Goal: Information Seeking & Learning: Check status

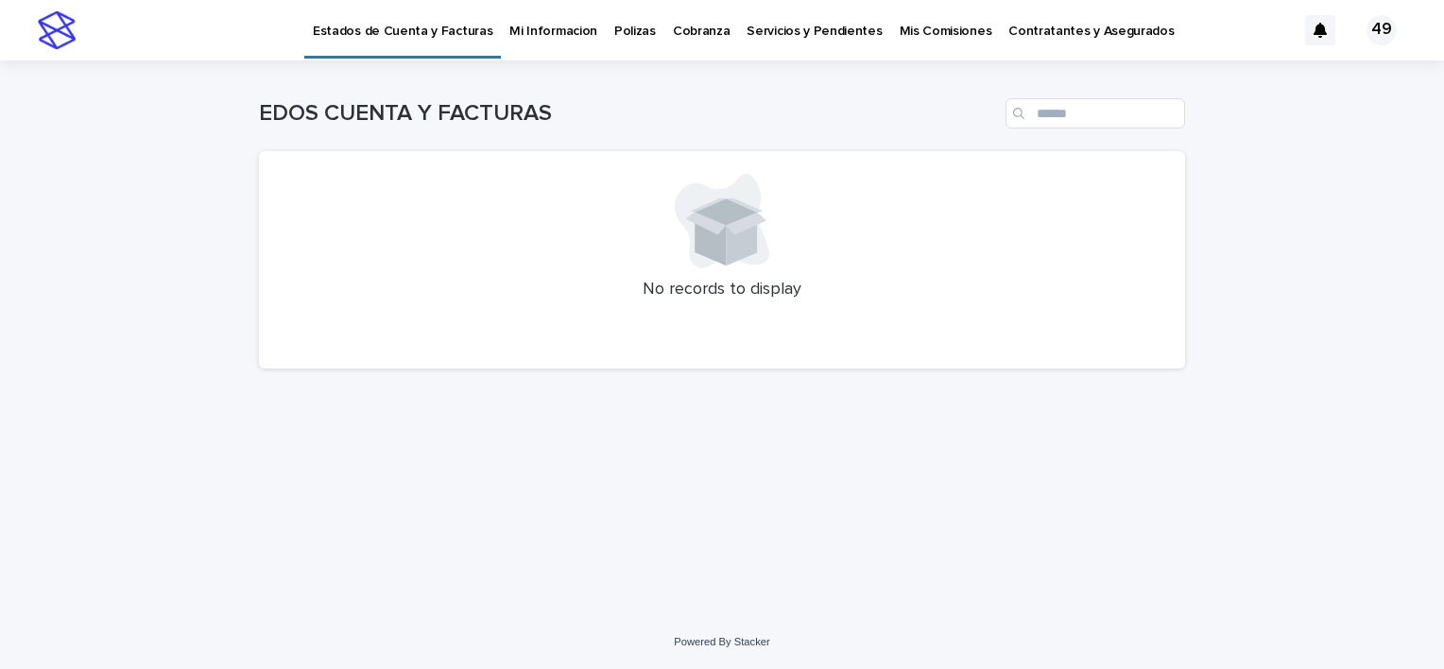
click at [616, 33] on p "Polizas" at bounding box center [635, 20] width 42 height 40
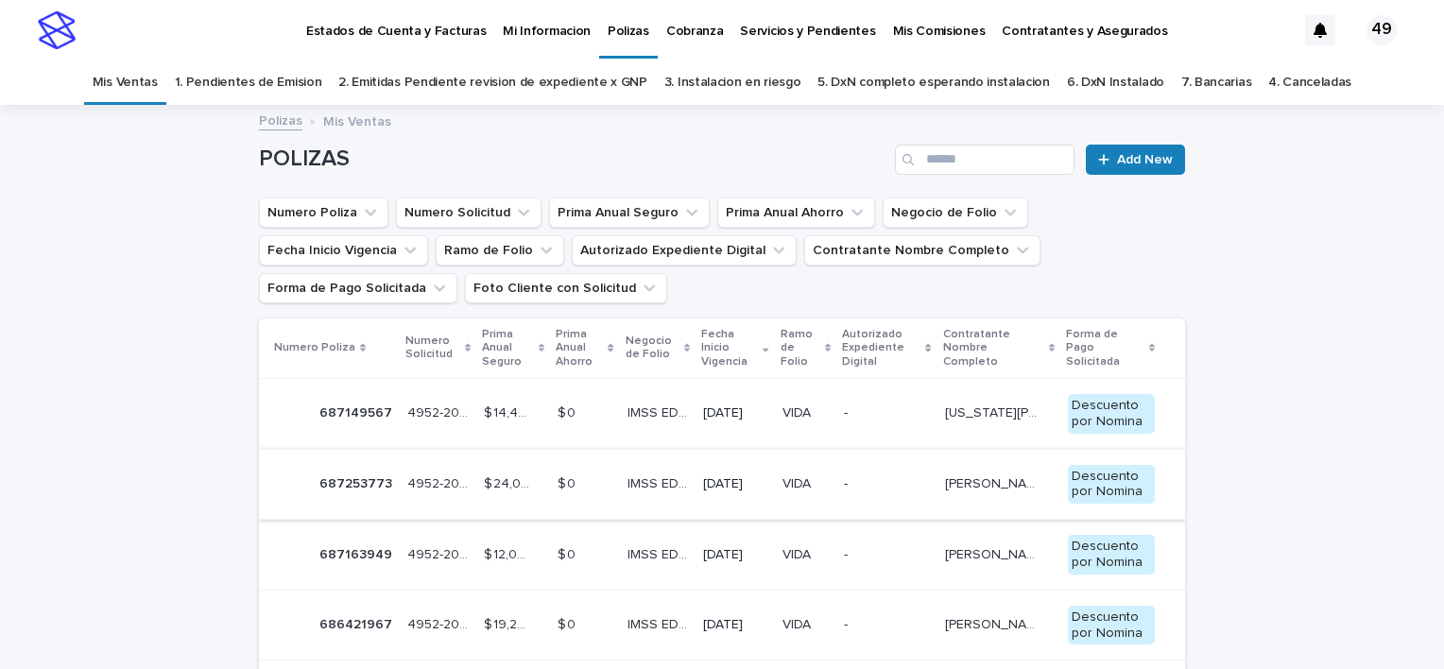
scroll to position [94, 0]
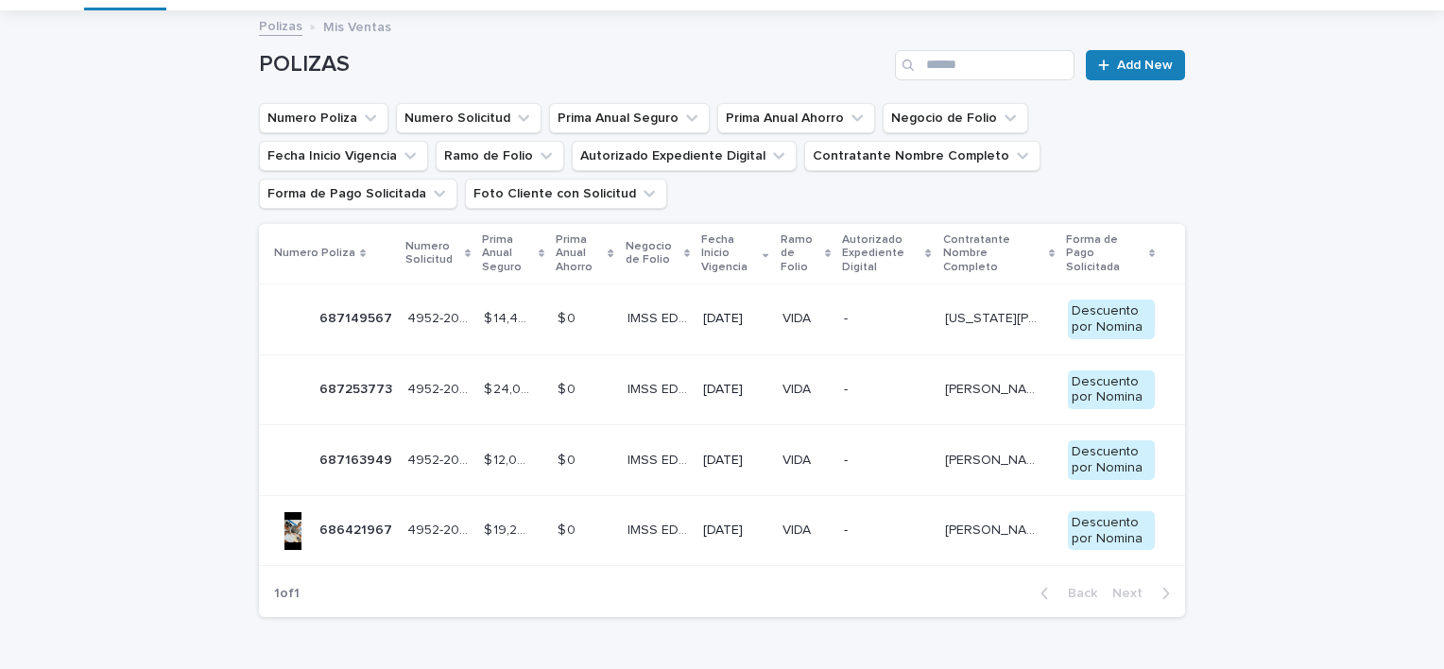
click at [800, 316] on p "VIDA" at bounding box center [798, 317] width 32 height 20
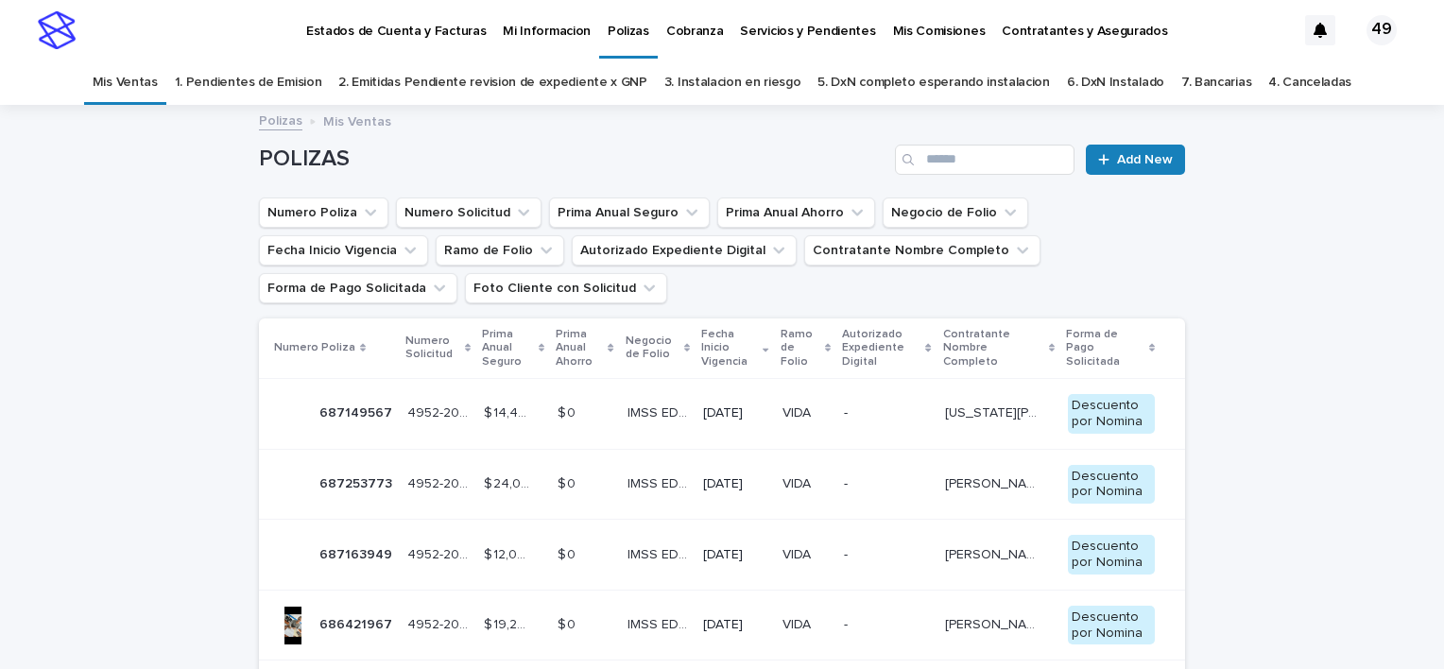
scroll to position [60, 0]
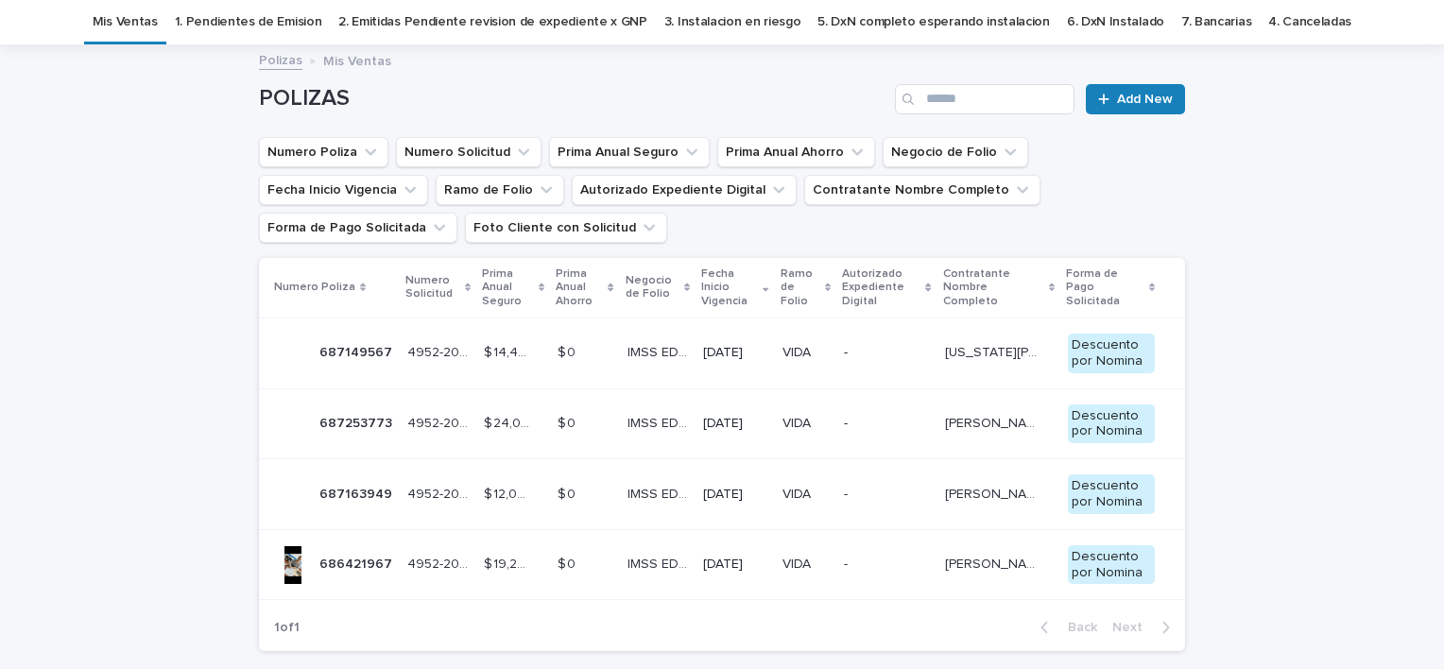
click at [502, 353] on p "$ 14,400.00" at bounding box center [509, 351] width 51 height 20
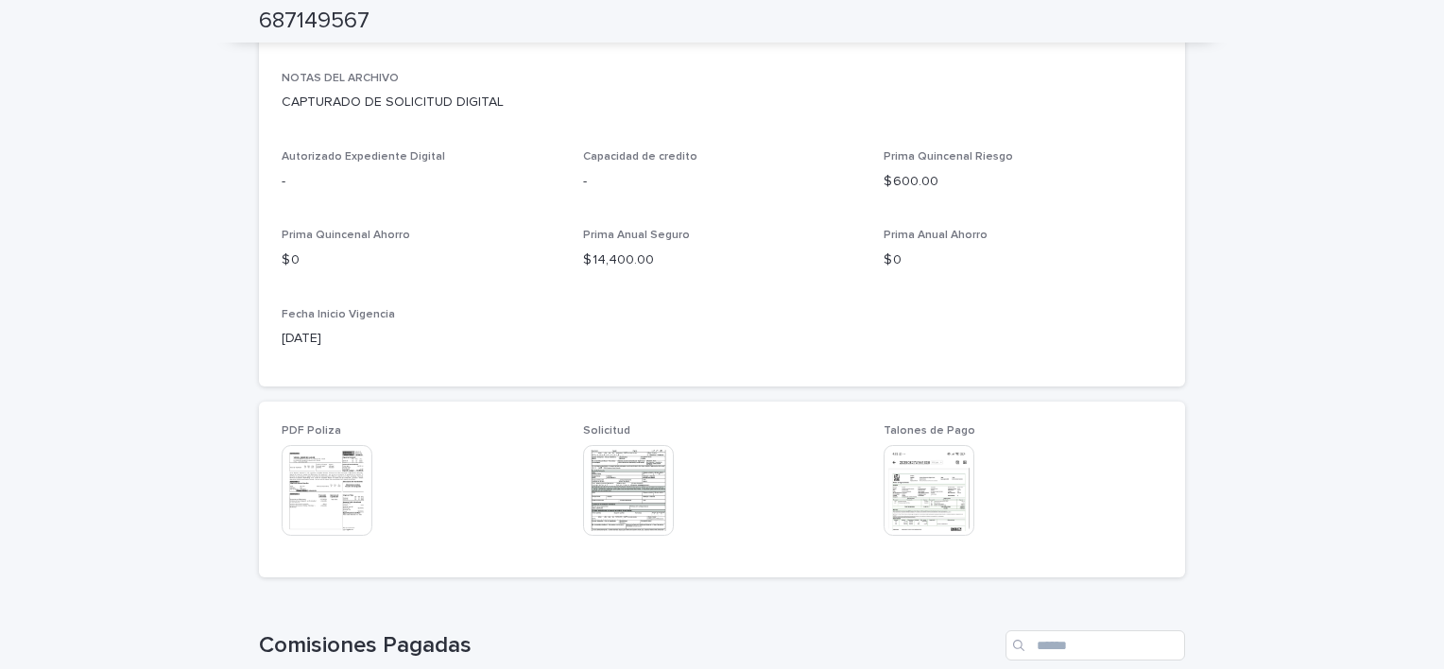
scroll to position [816, 0]
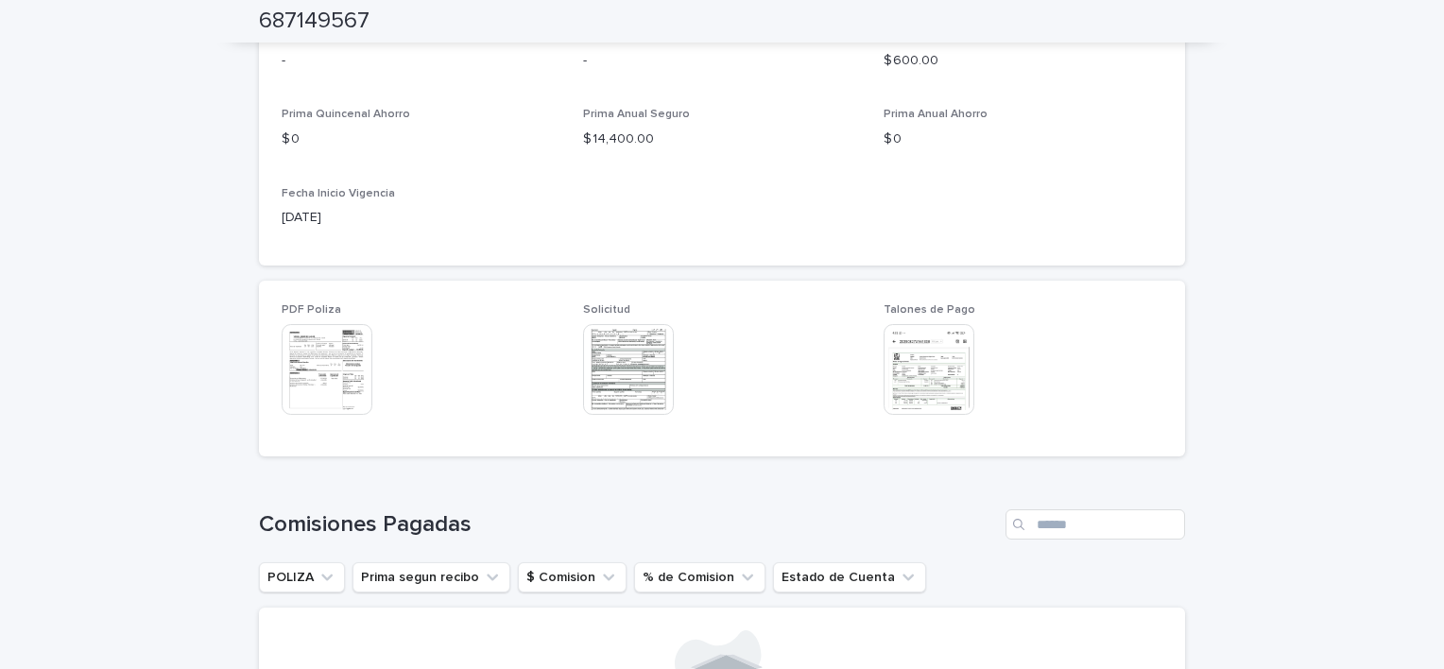
click at [316, 360] on img at bounding box center [327, 369] width 91 height 91
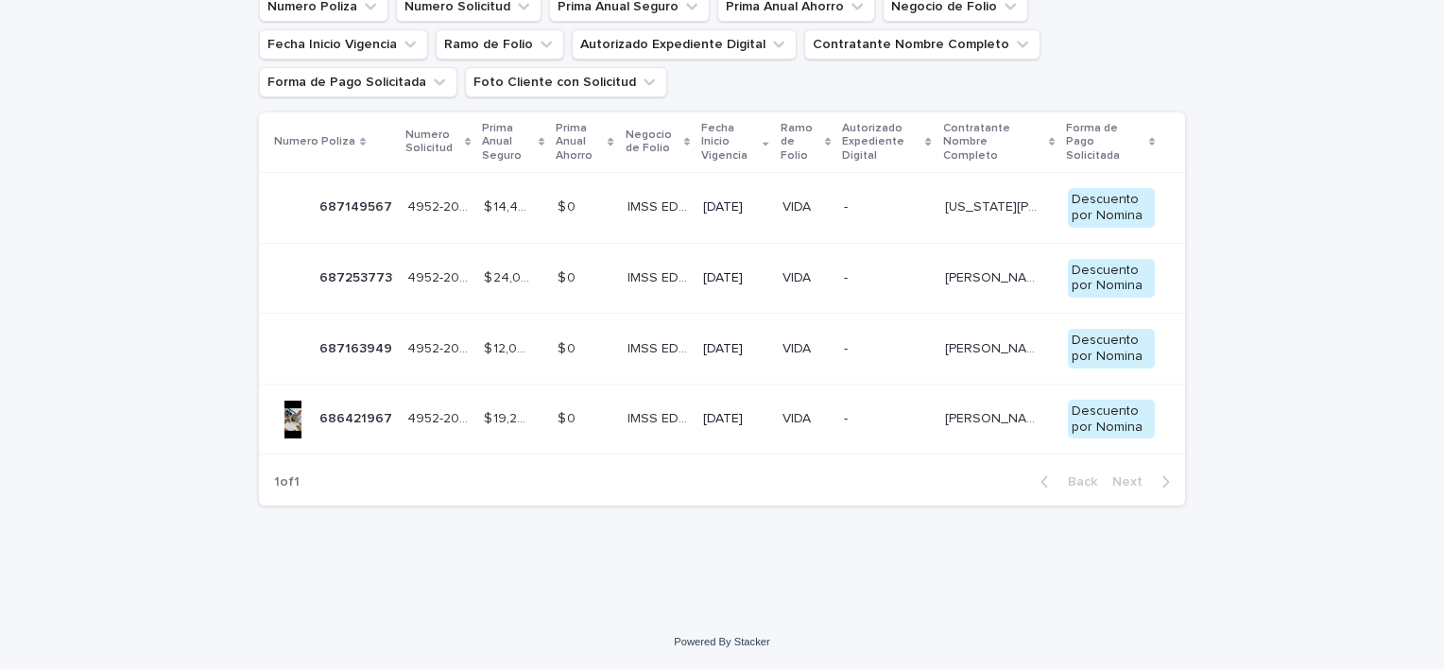
scroll to position [60, 0]
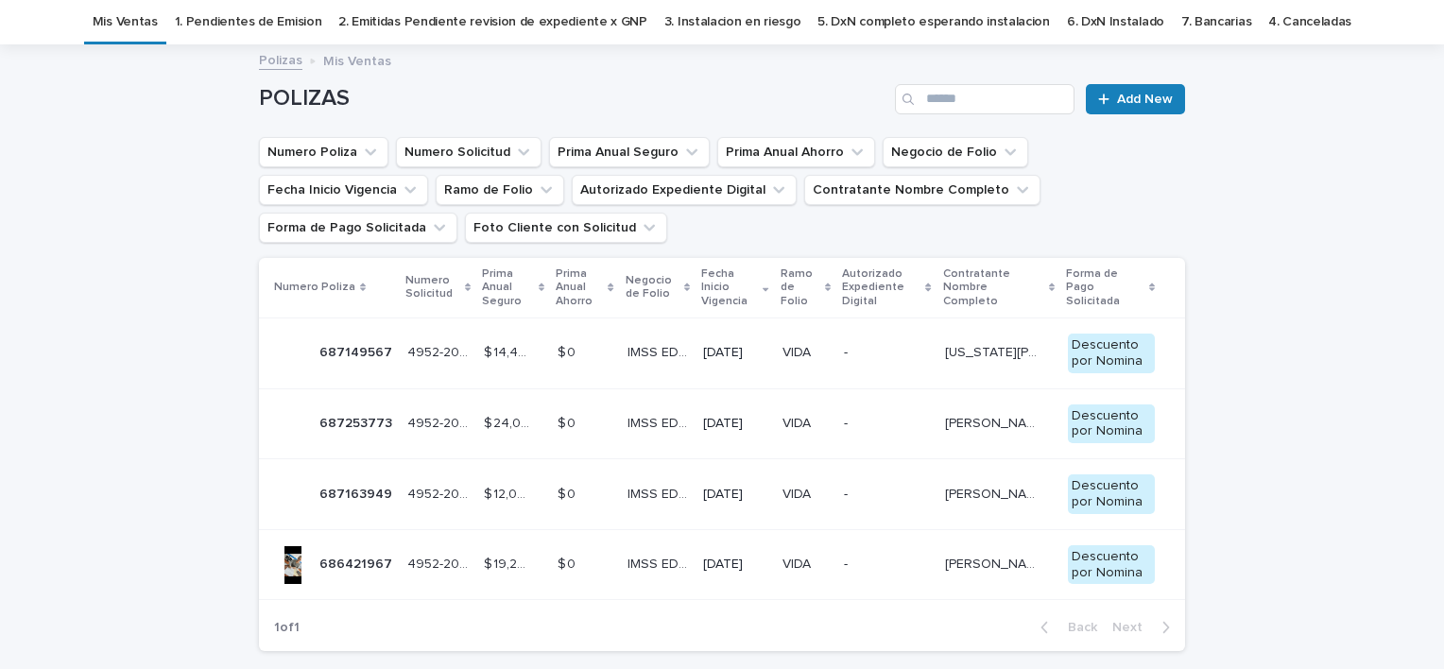
click at [488, 414] on p "$ 24,000.00" at bounding box center [509, 422] width 51 height 20
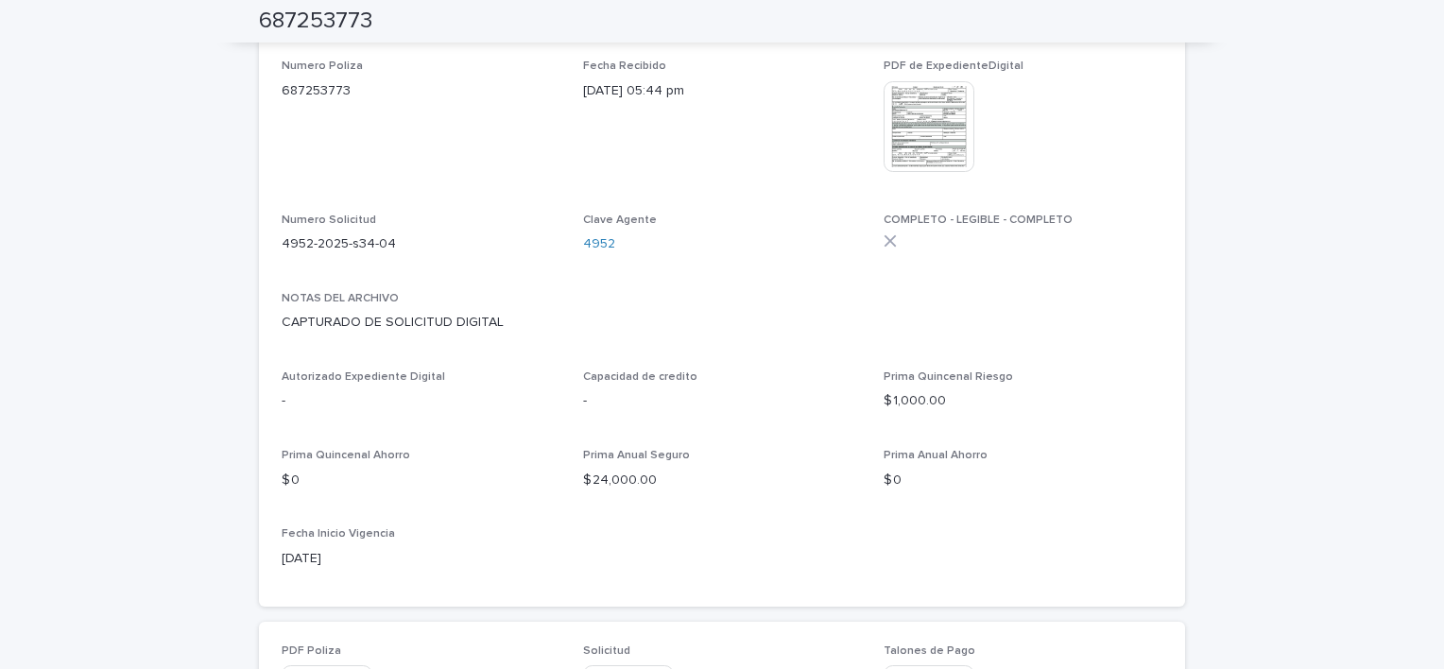
scroll to position [589, 0]
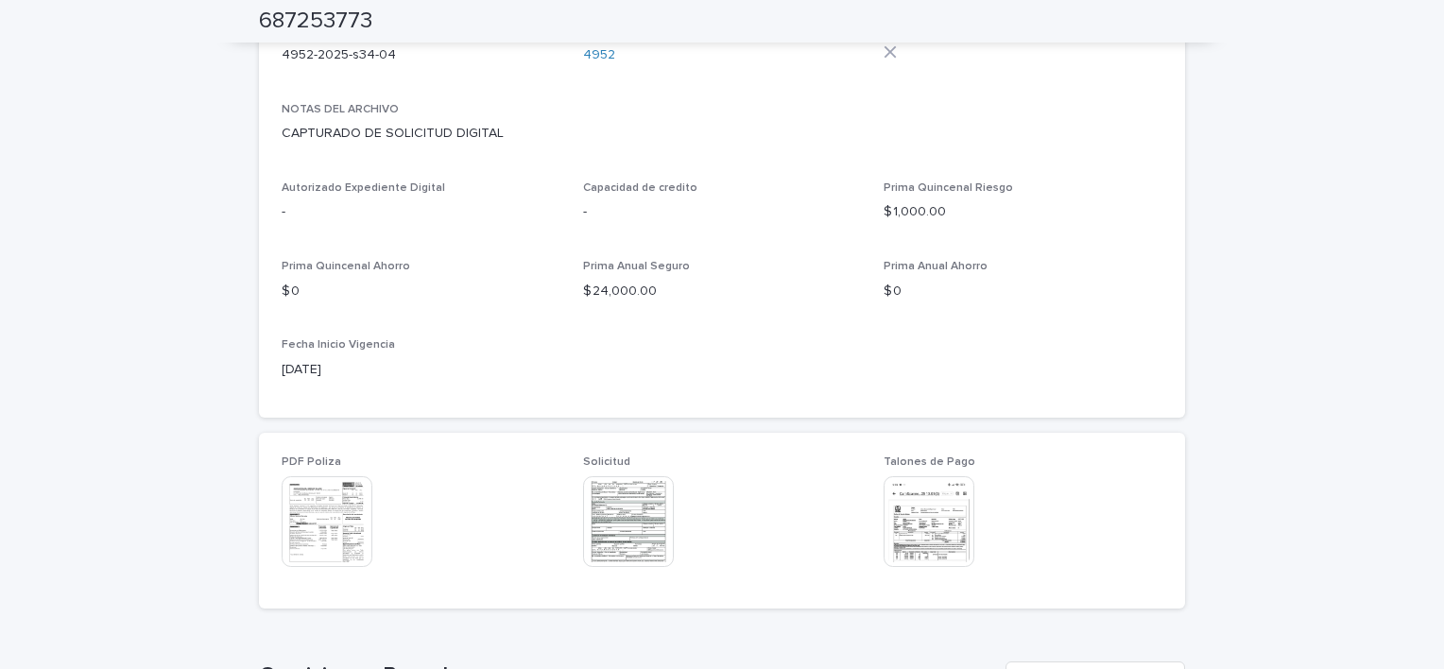
click at [314, 505] on img at bounding box center [327, 521] width 91 height 91
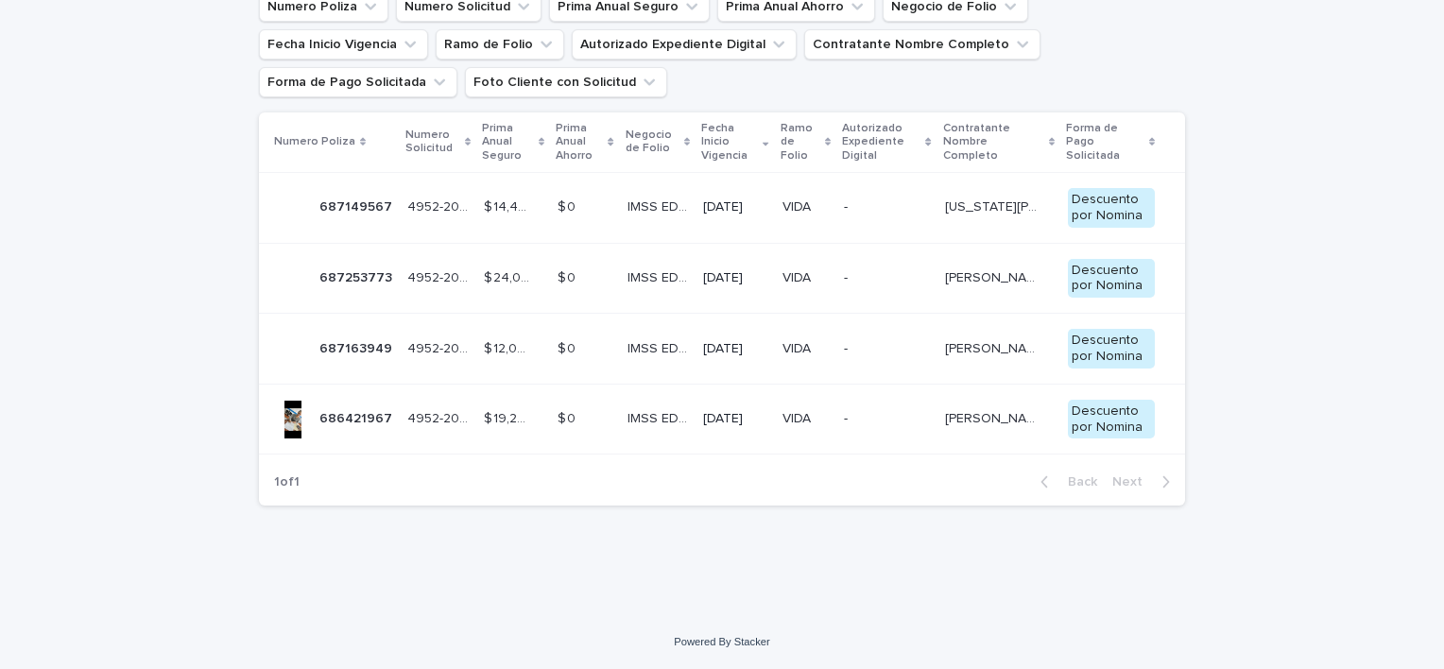
scroll to position [60, 0]
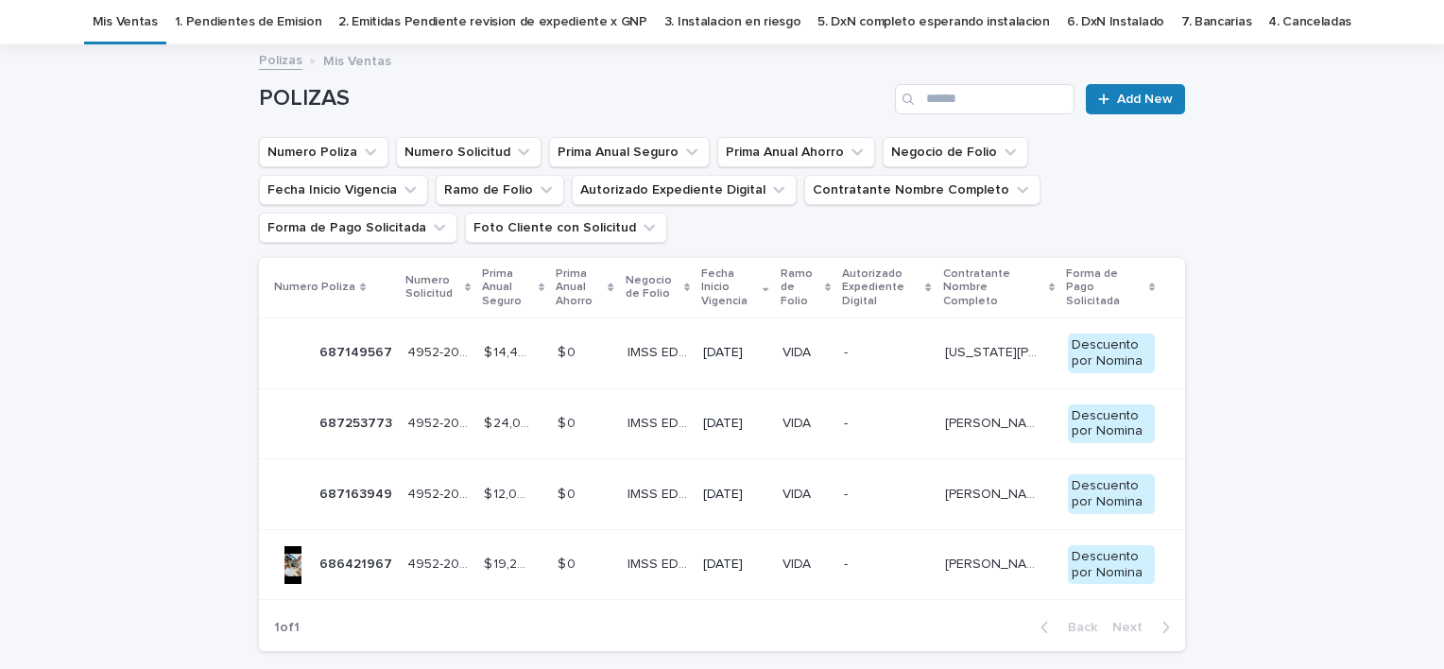
click at [494, 491] on p "$ 12,000.00" at bounding box center [509, 493] width 51 height 20
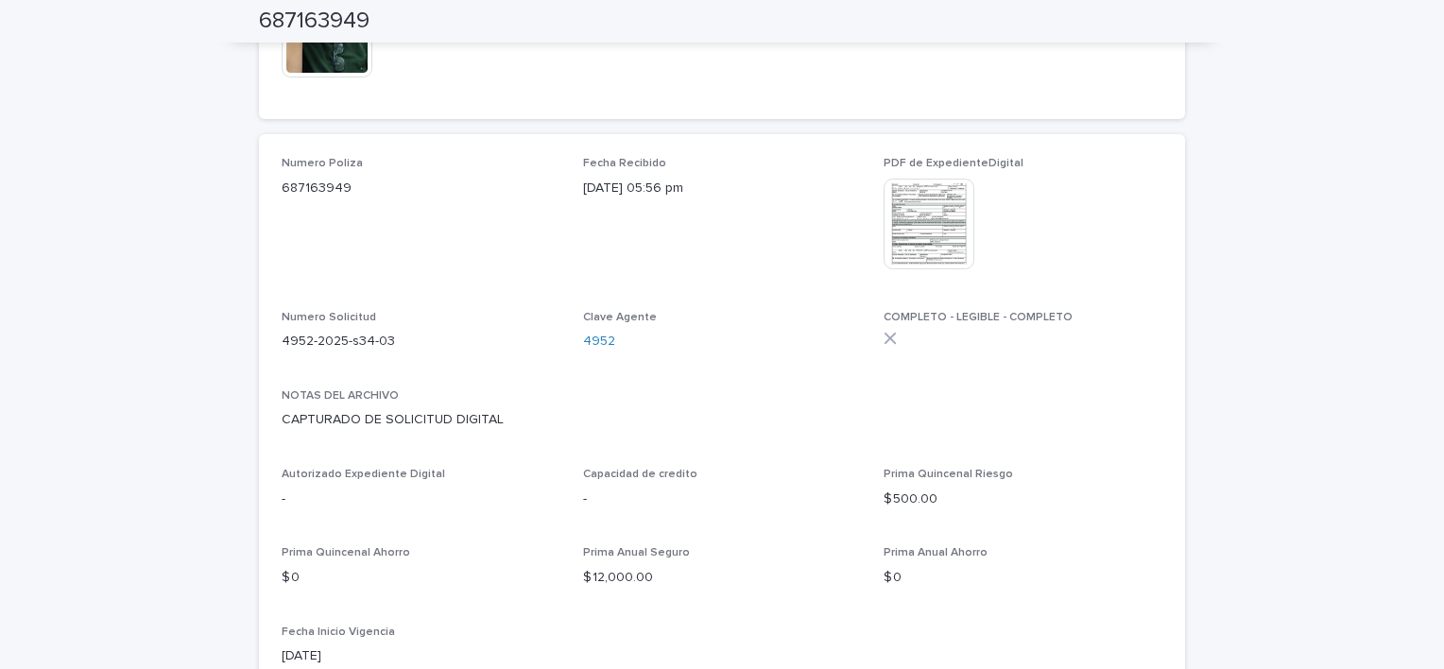
scroll to position [472, 0]
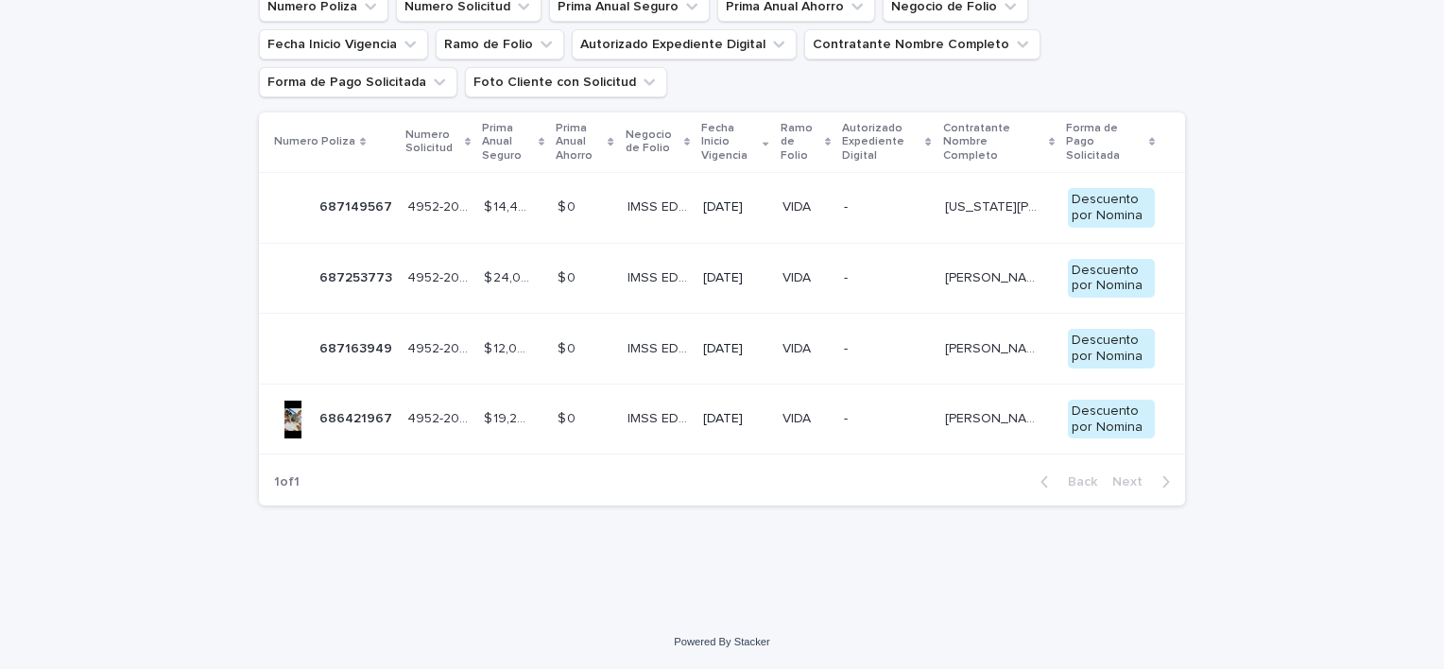
scroll to position [60, 0]
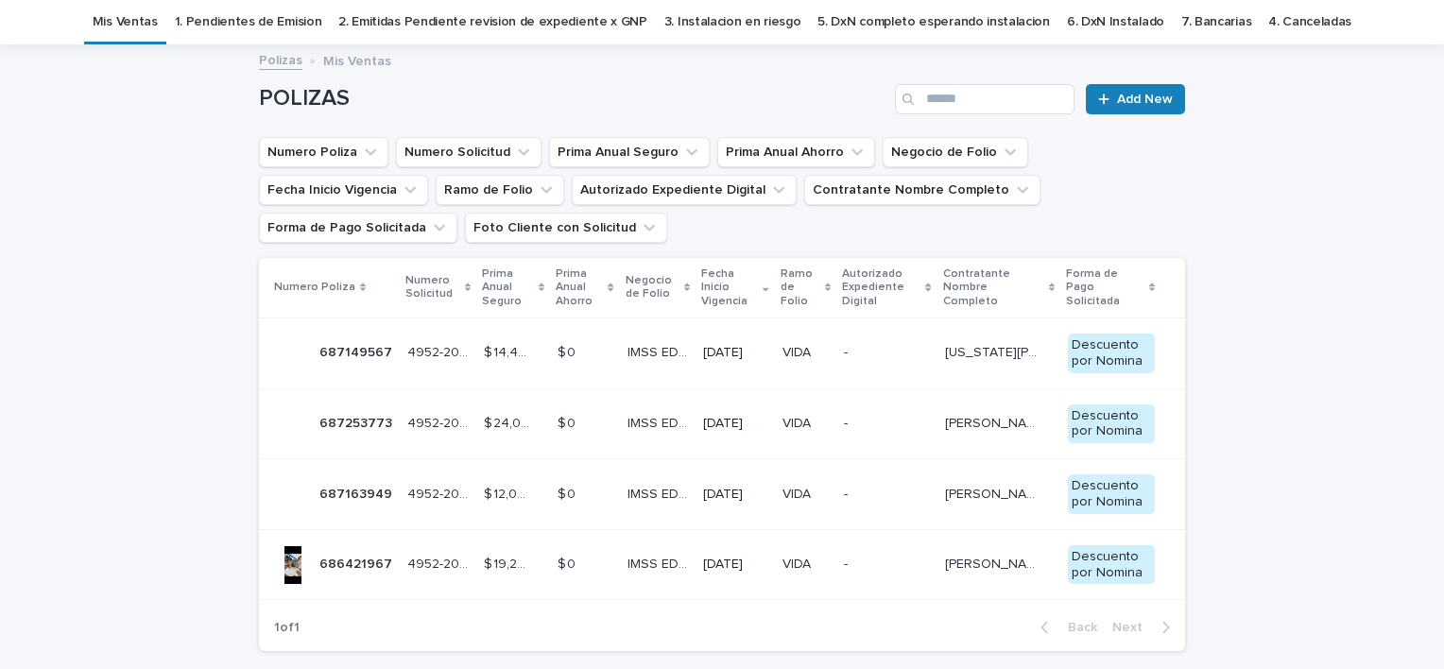
click at [346, 555] on p "686421967" at bounding box center [357, 563] width 77 height 20
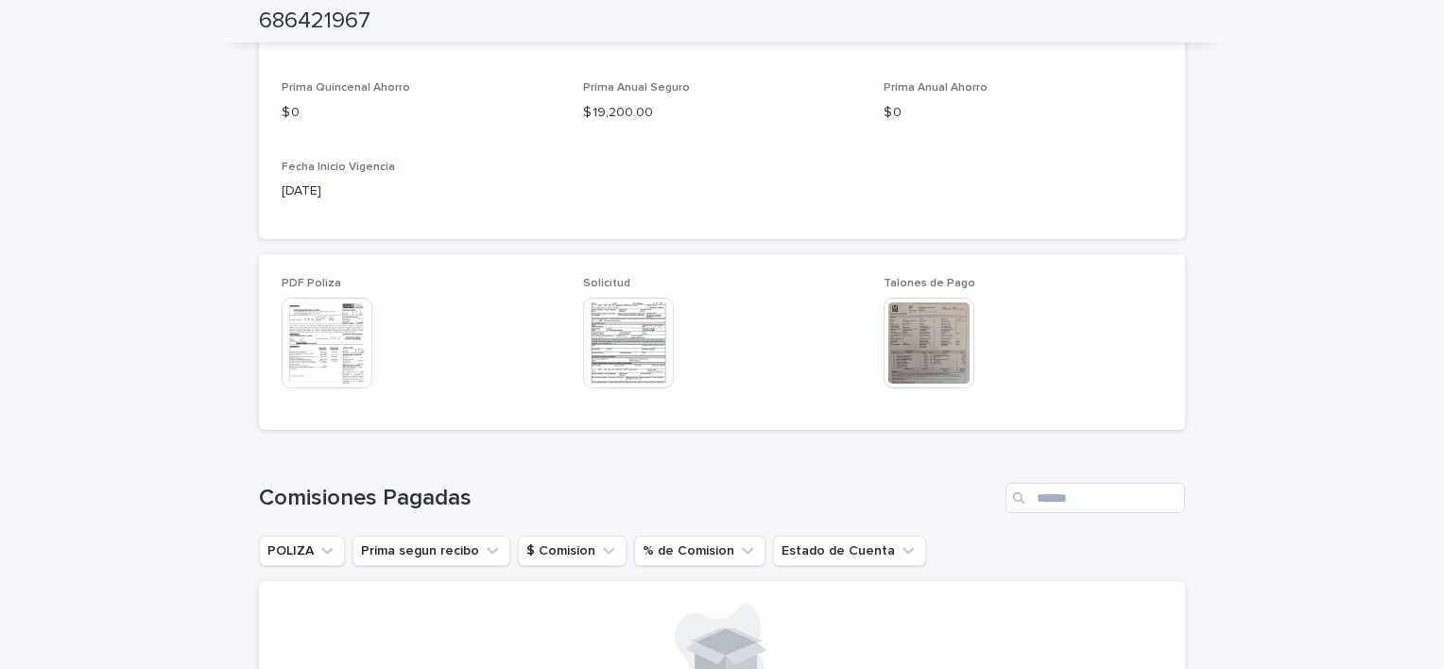
scroll to position [850, 0]
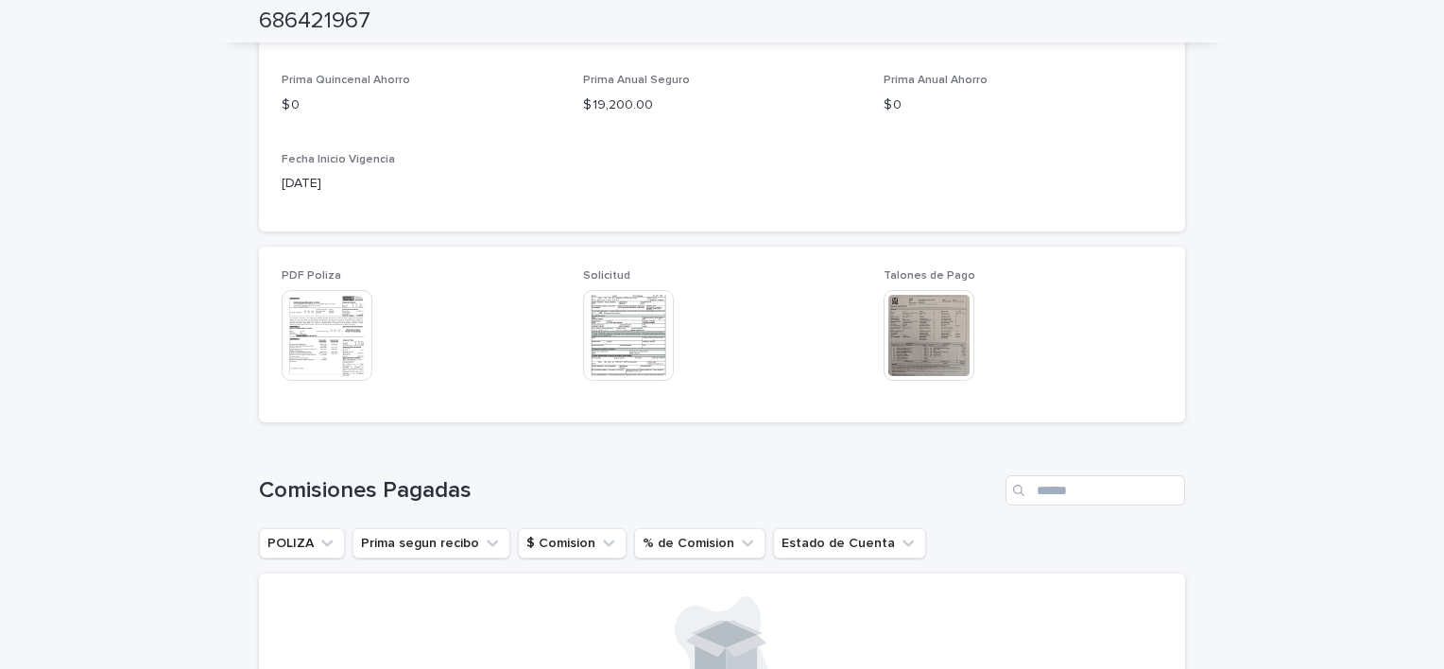
drag, startPoint x: -4, startPoint y: 717, endPoint x: 65, endPoint y: 631, distance: 110.2
click at [60, 647] on div "Loading... Saving… Loading... Saving… 686421967 686421967 Sorry, there was an e…" at bounding box center [722, 79] width 1444 height 1644
click at [323, 351] on img at bounding box center [327, 335] width 91 height 91
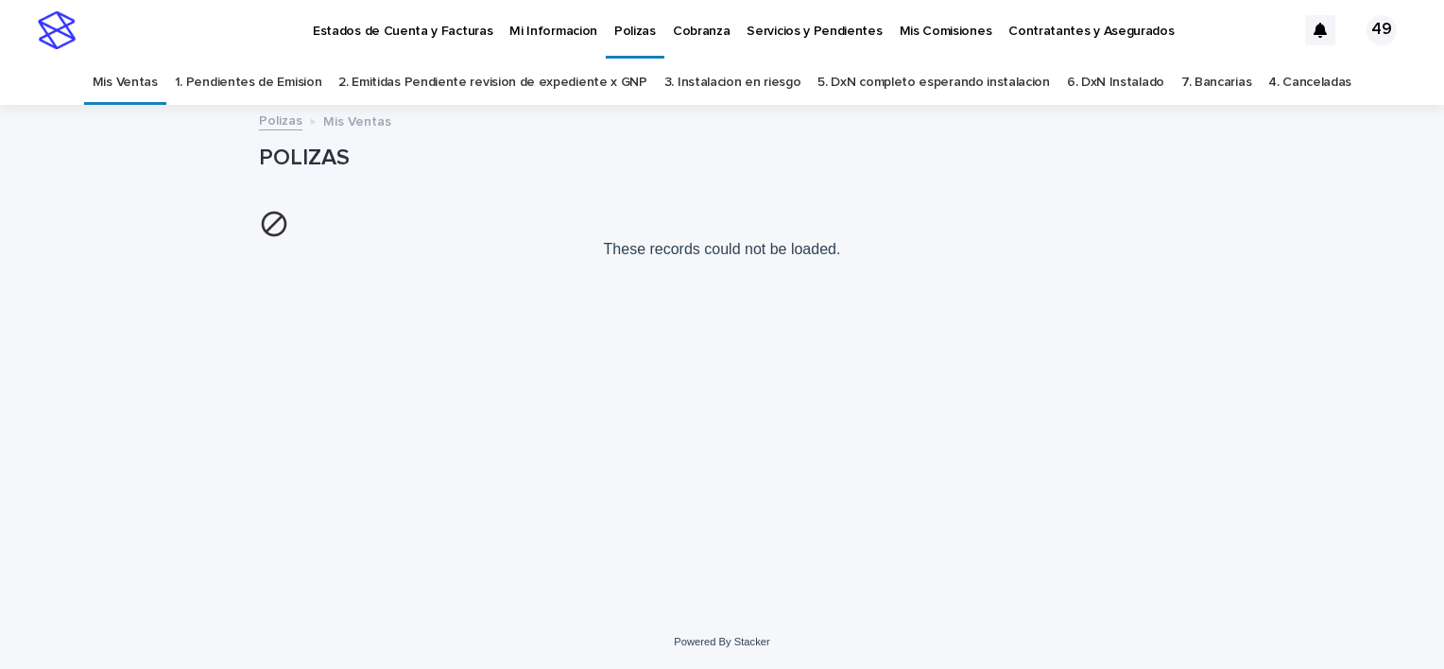
click at [624, 22] on p "Polizas" at bounding box center [635, 20] width 42 height 40
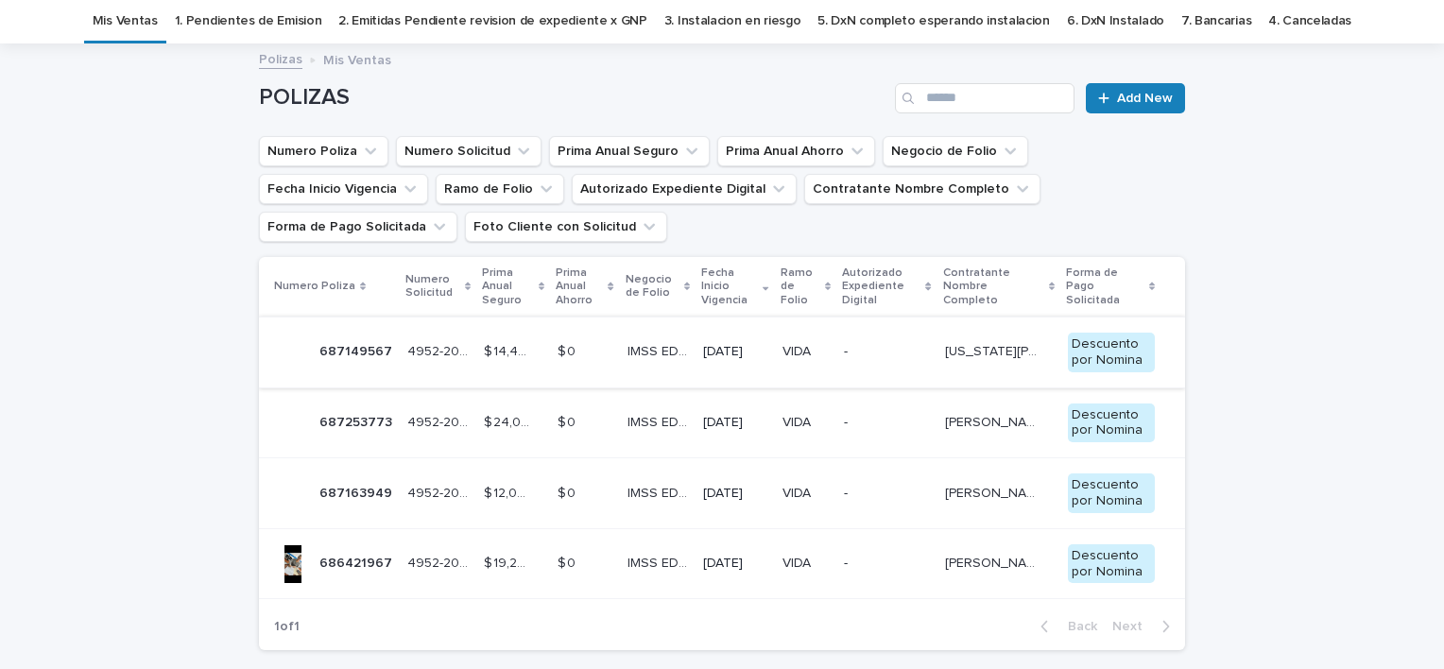
scroll to position [94, 0]
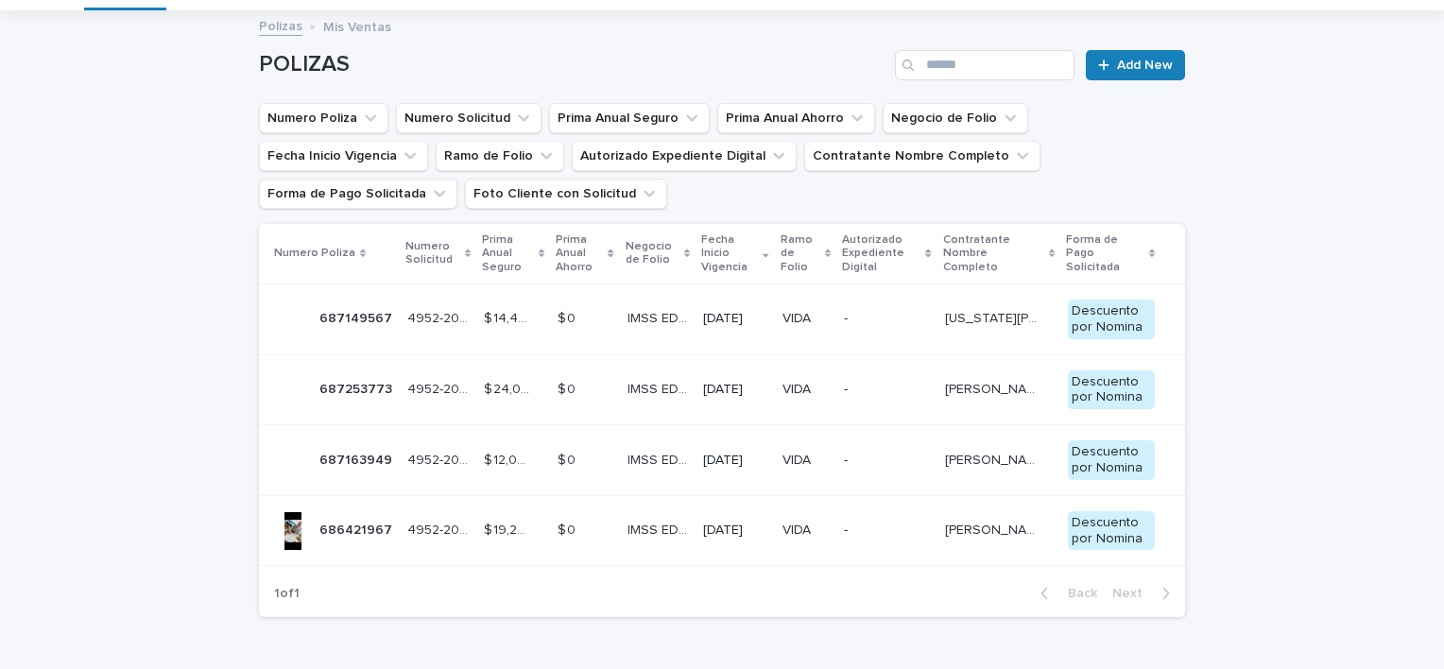
click at [655, 544] on td "IMSS EDO MEX IMSS EDO MEX" at bounding box center [658, 530] width 76 height 71
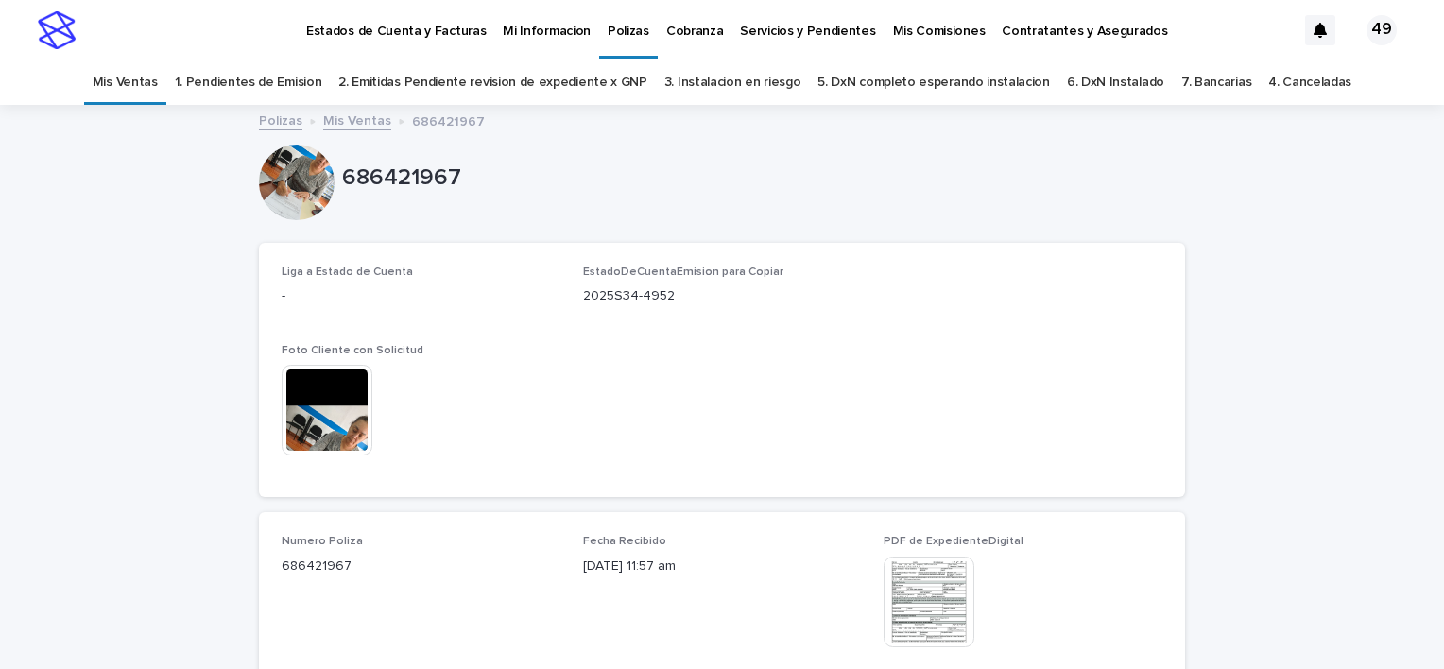
click at [703, 29] on div "Cobranza" at bounding box center [695, 20] width 75 height 40
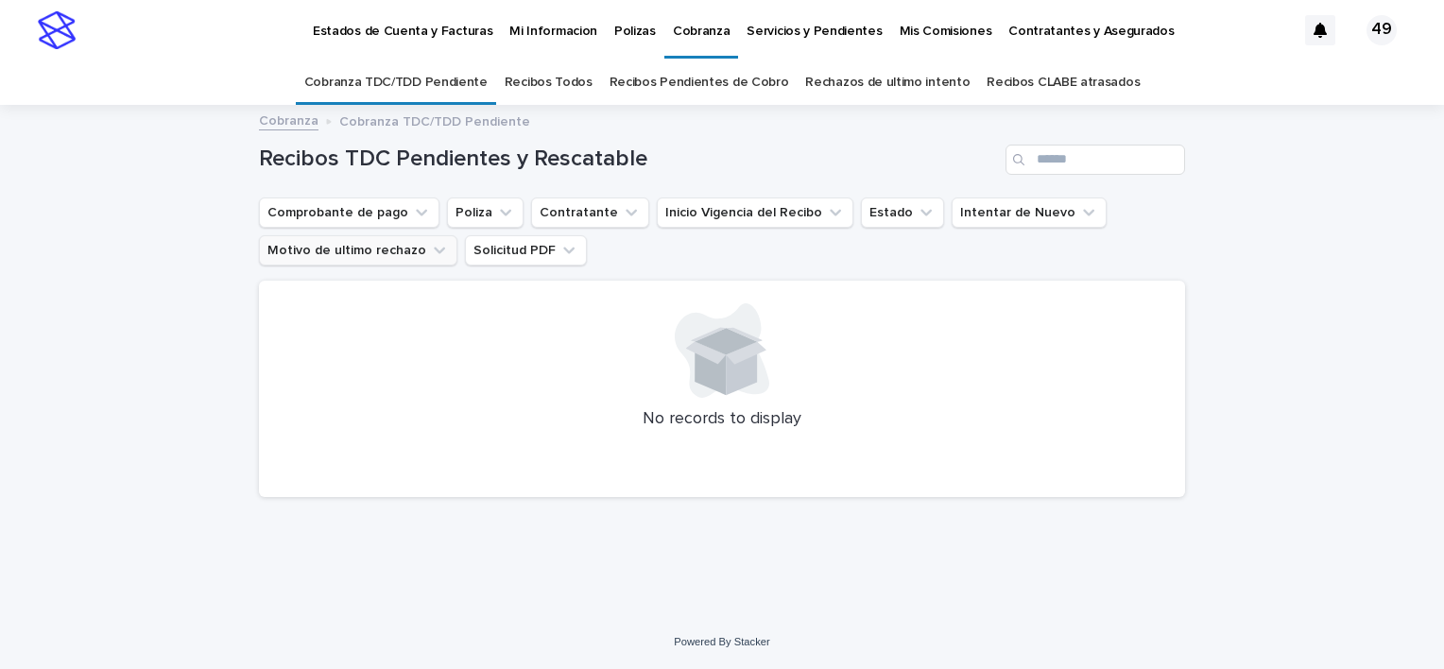
click at [367, 246] on button "Motivo de ultimo rechazo" at bounding box center [358, 250] width 198 height 30
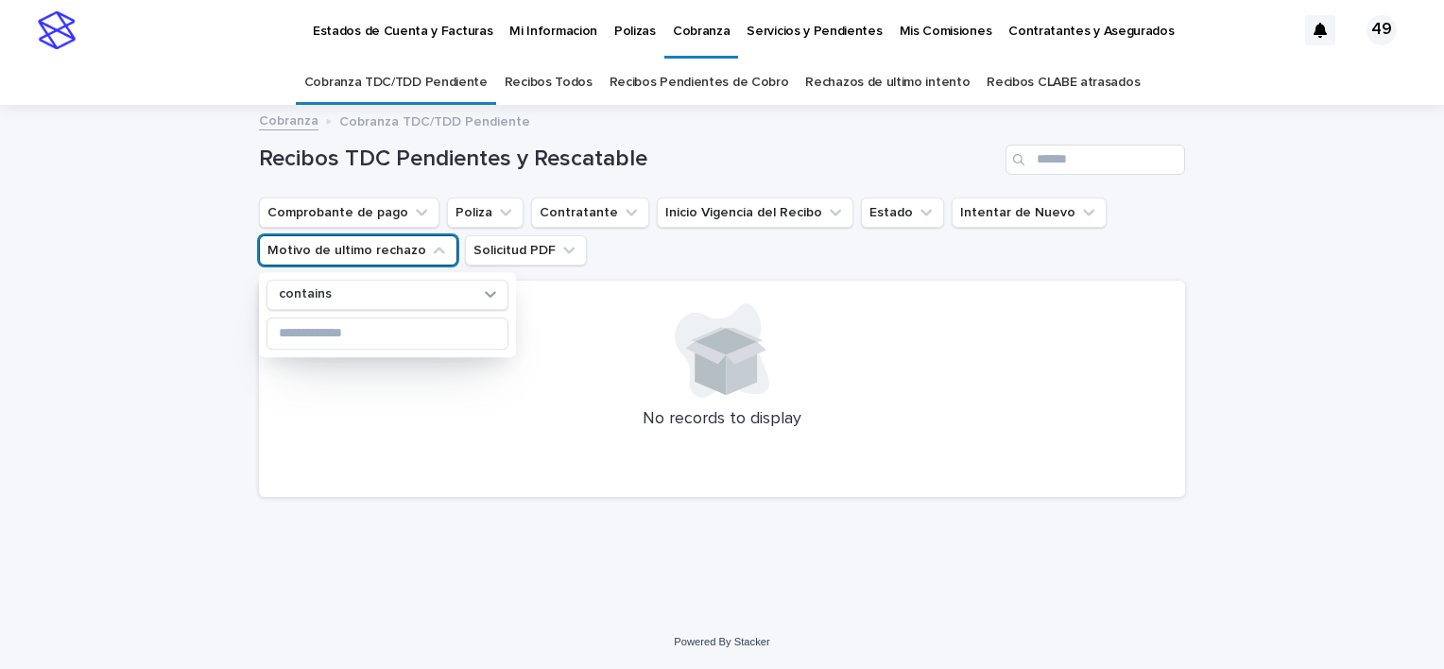
click at [936, 33] on p "Mis Comisiones" at bounding box center [945, 20] width 93 height 40
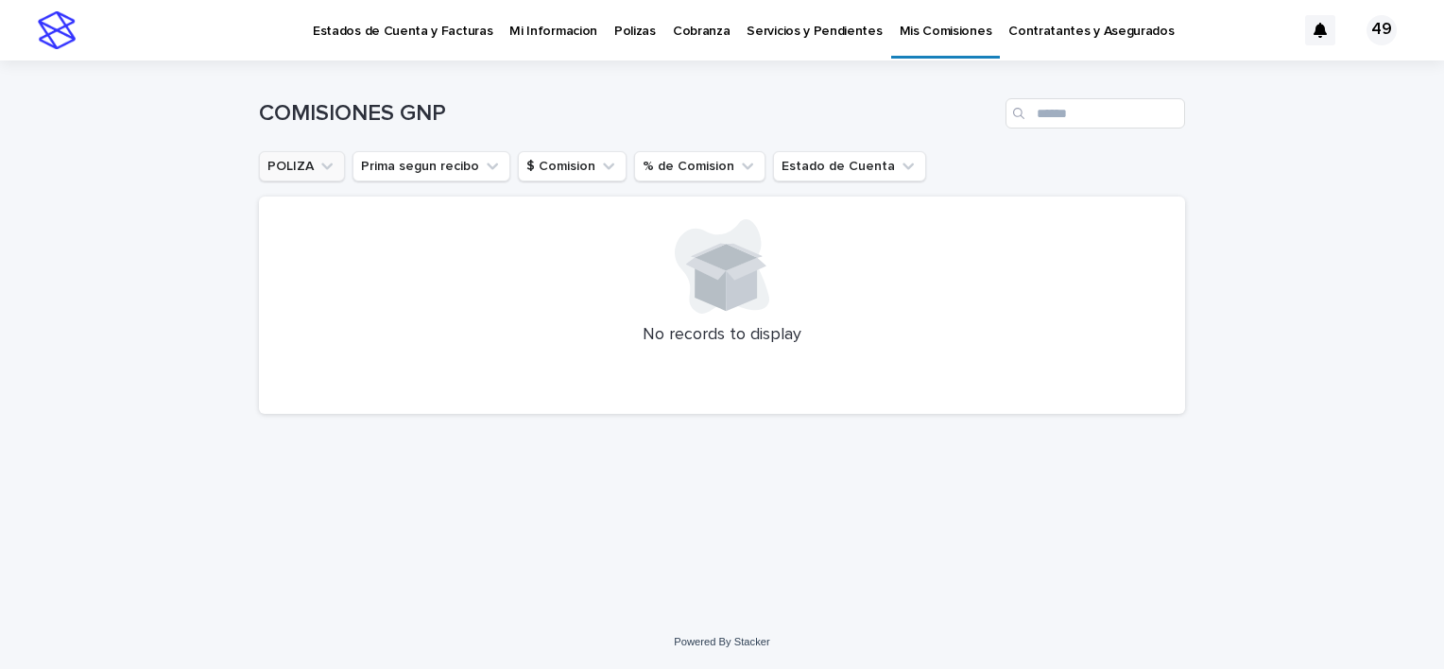
click at [321, 163] on icon "POLIZA" at bounding box center [326, 166] width 11 height 7
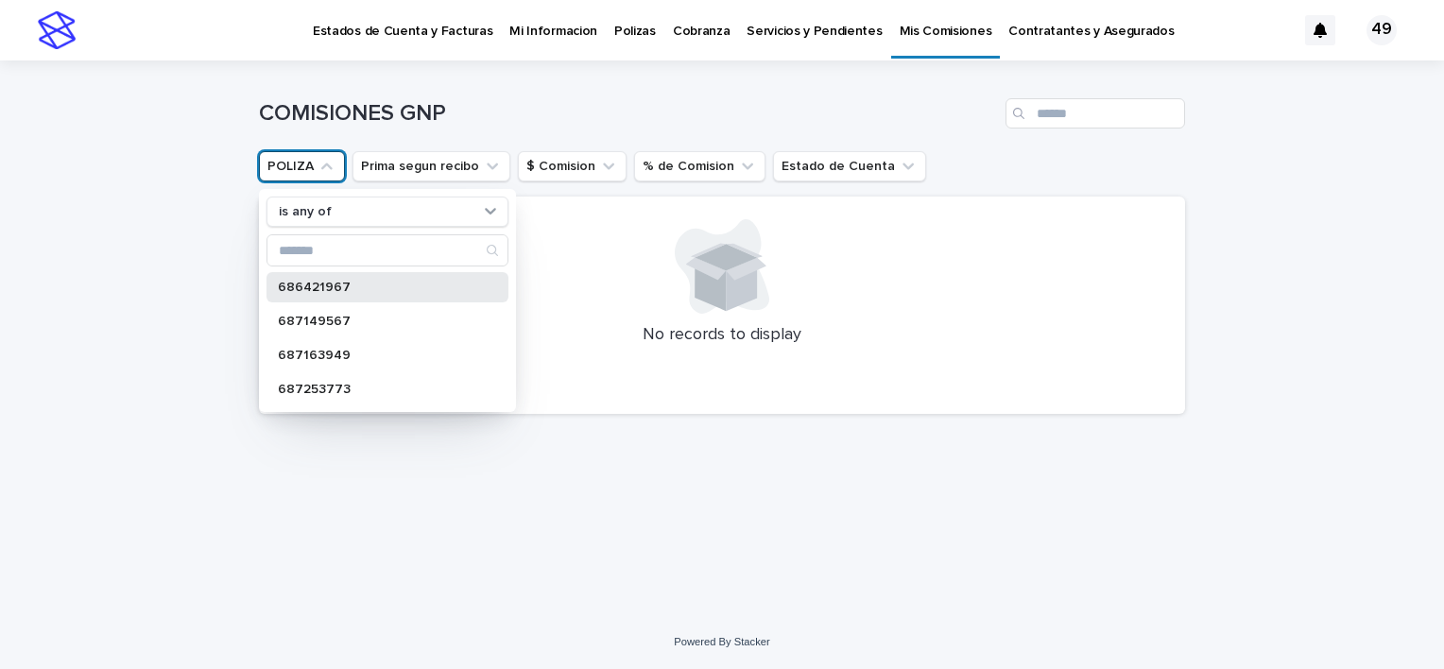
drag, startPoint x: 325, startPoint y: 287, endPoint x: 329, endPoint y: 272, distance: 15.6
click at [328, 278] on div "686421967" at bounding box center [387, 287] width 242 height 30
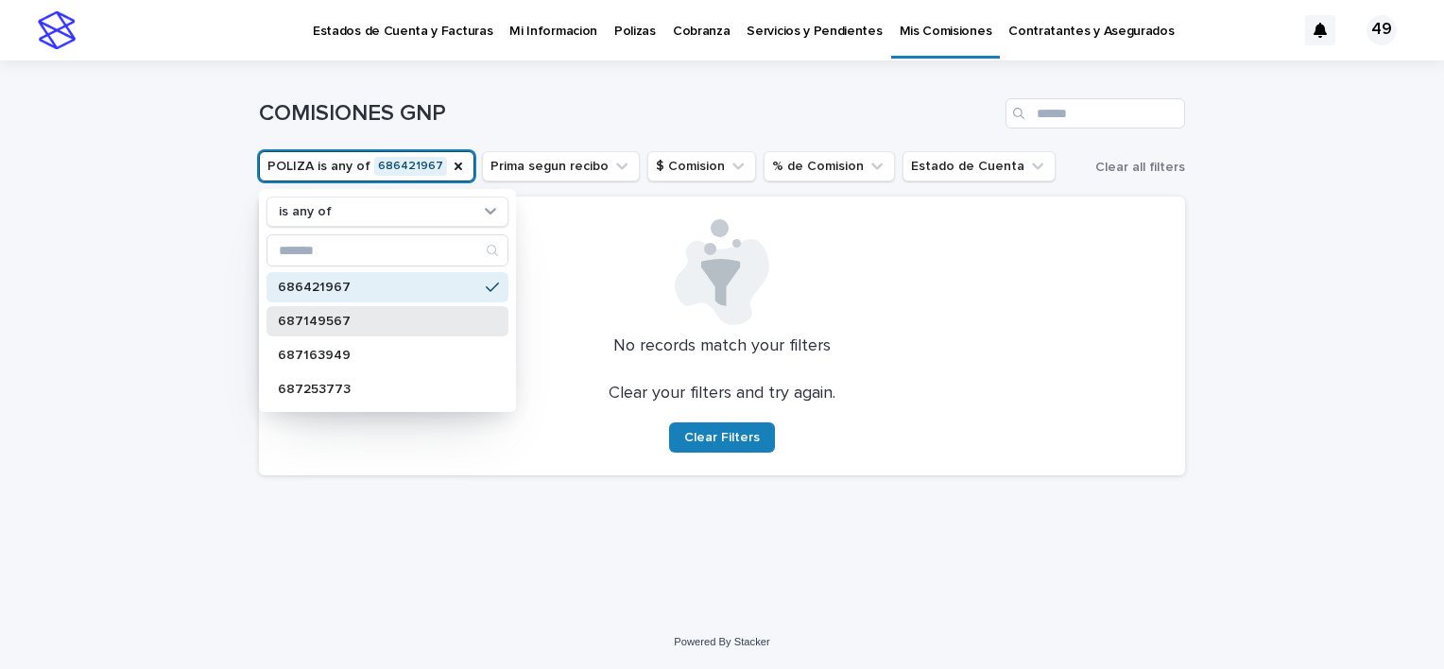
click at [367, 321] on p "687149567" at bounding box center [378, 321] width 200 height 13
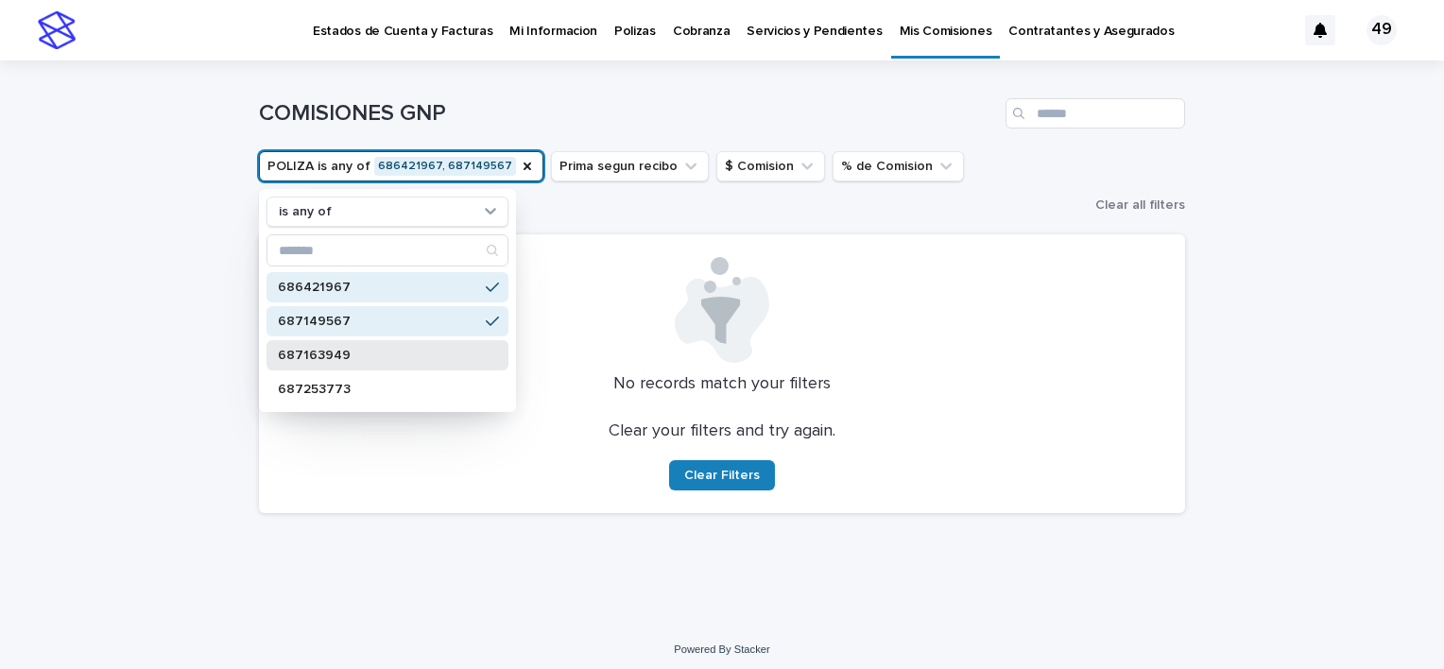
click at [353, 359] on p "687163949" at bounding box center [378, 355] width 200 height 13
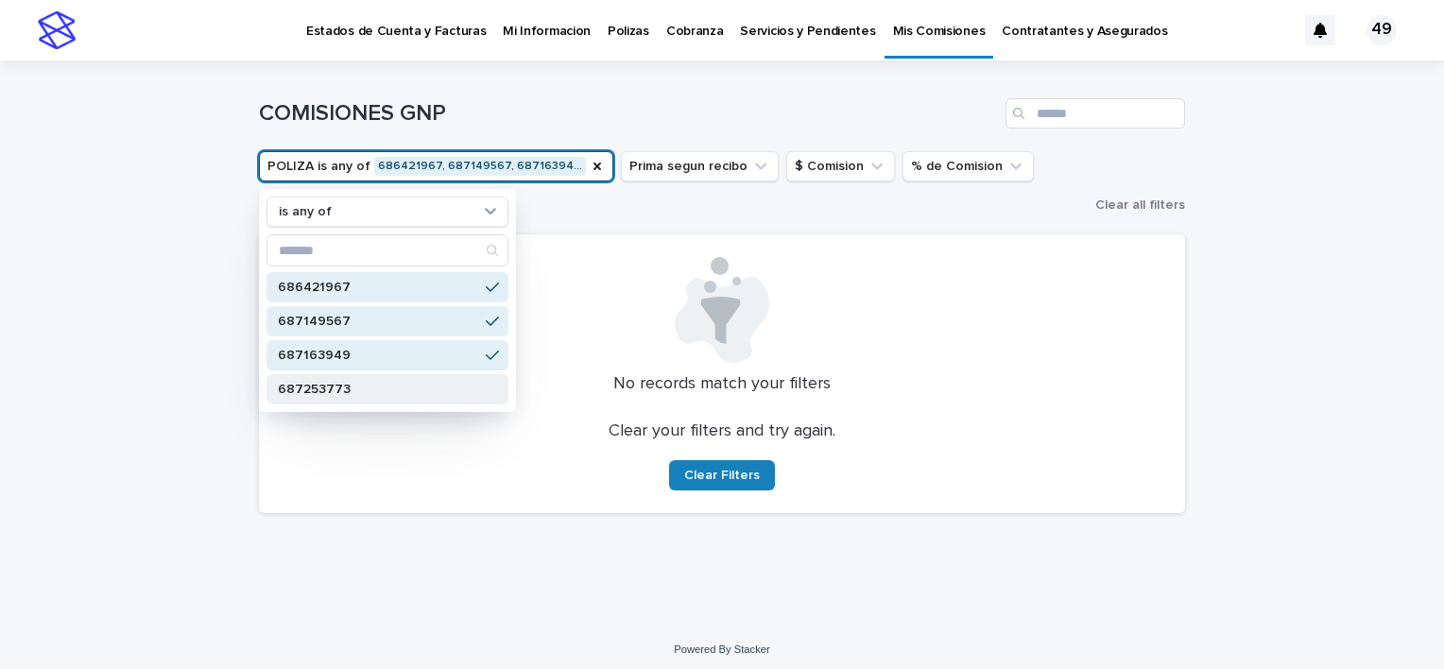
click at [355, 378] on div "687253773" at bounding box center [387, 389] width 242 height 30
click at [633, 277] on div at bounding box center [722, 310] width 880 height 106
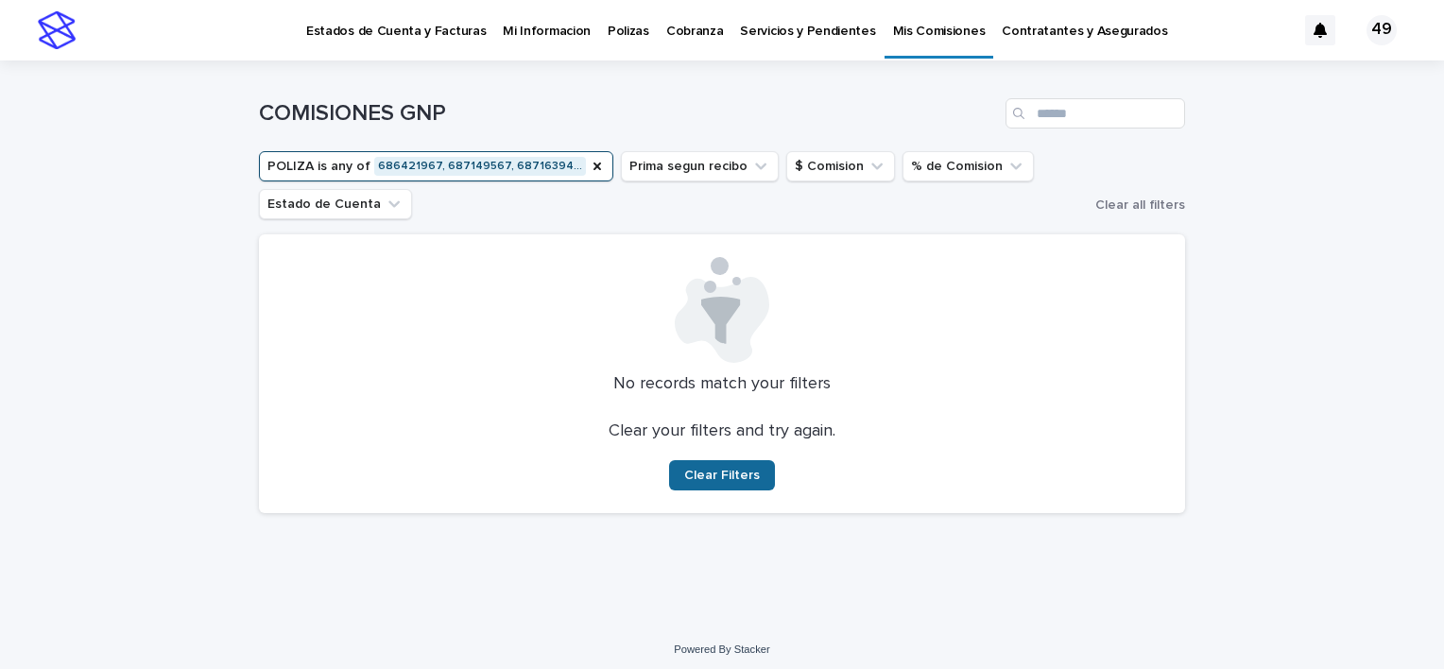
click at [748, 472] on span "Clear Filters" at bounding box center [722, 475] width 76 height 13
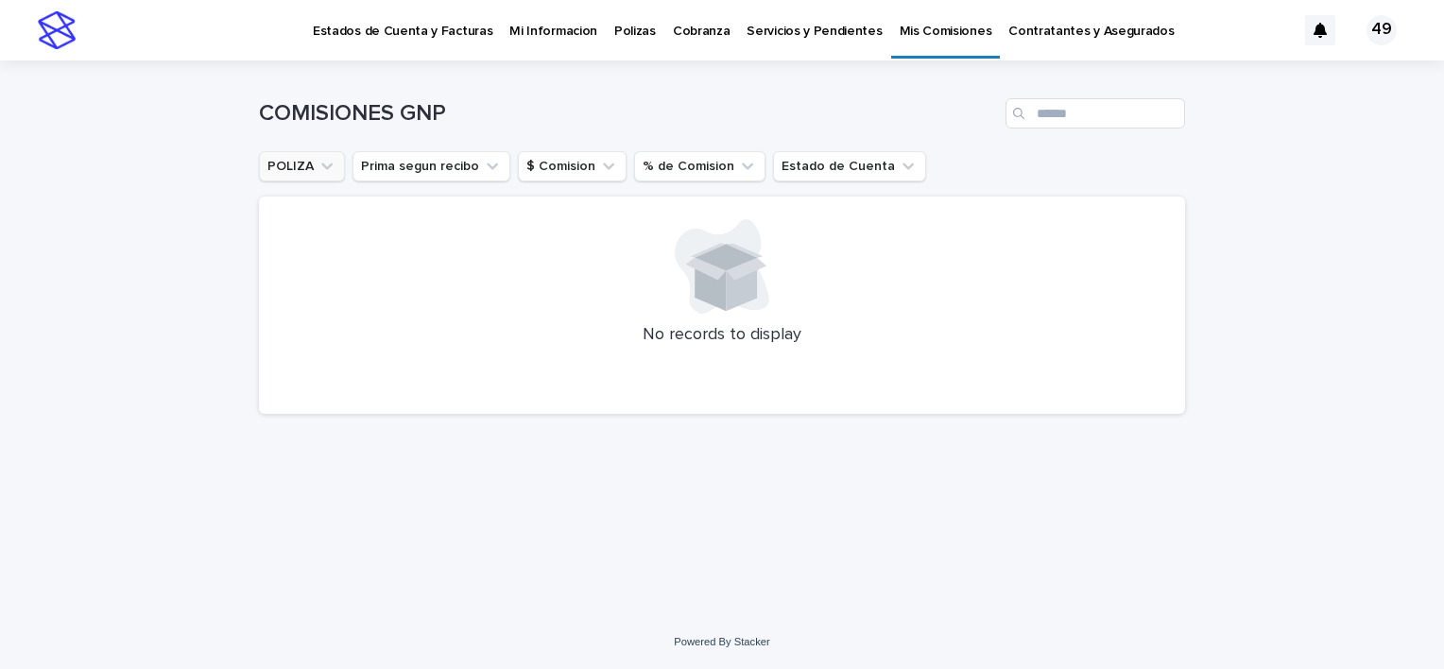
click at [310, 163] on button "POLIZA" at bounding box center [302, 166] width 86 height 30
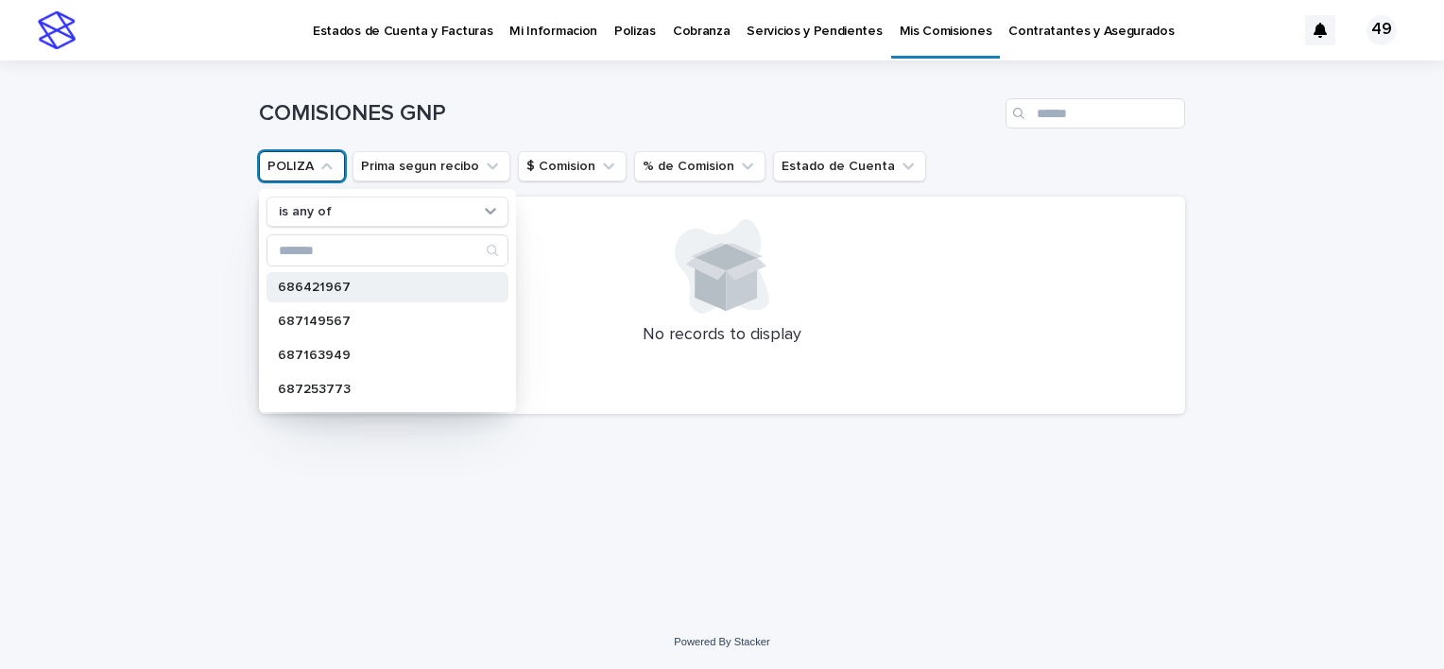
click at [348, 287] on p "686421967" at bounding box center [378, 287] width 200 height 13
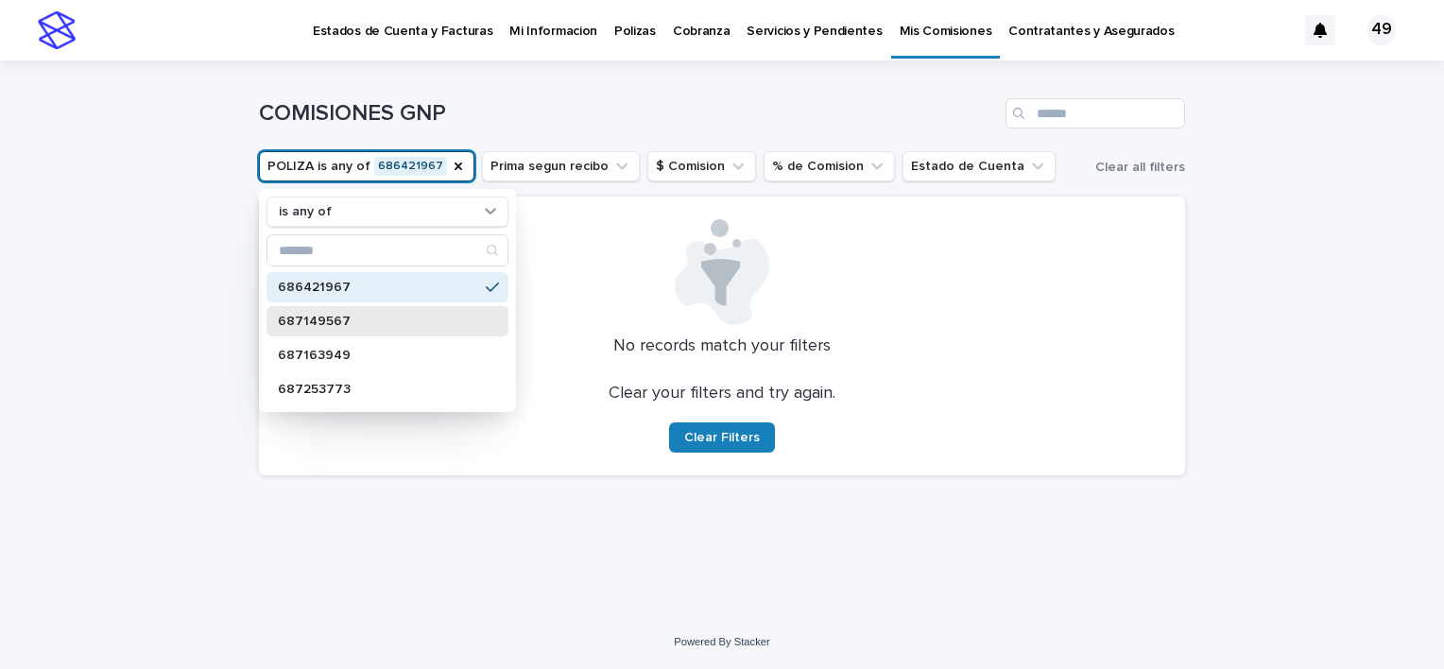
click at [356, 314] on div "687149567" at bounding box center [387, 321] width 242 height 30
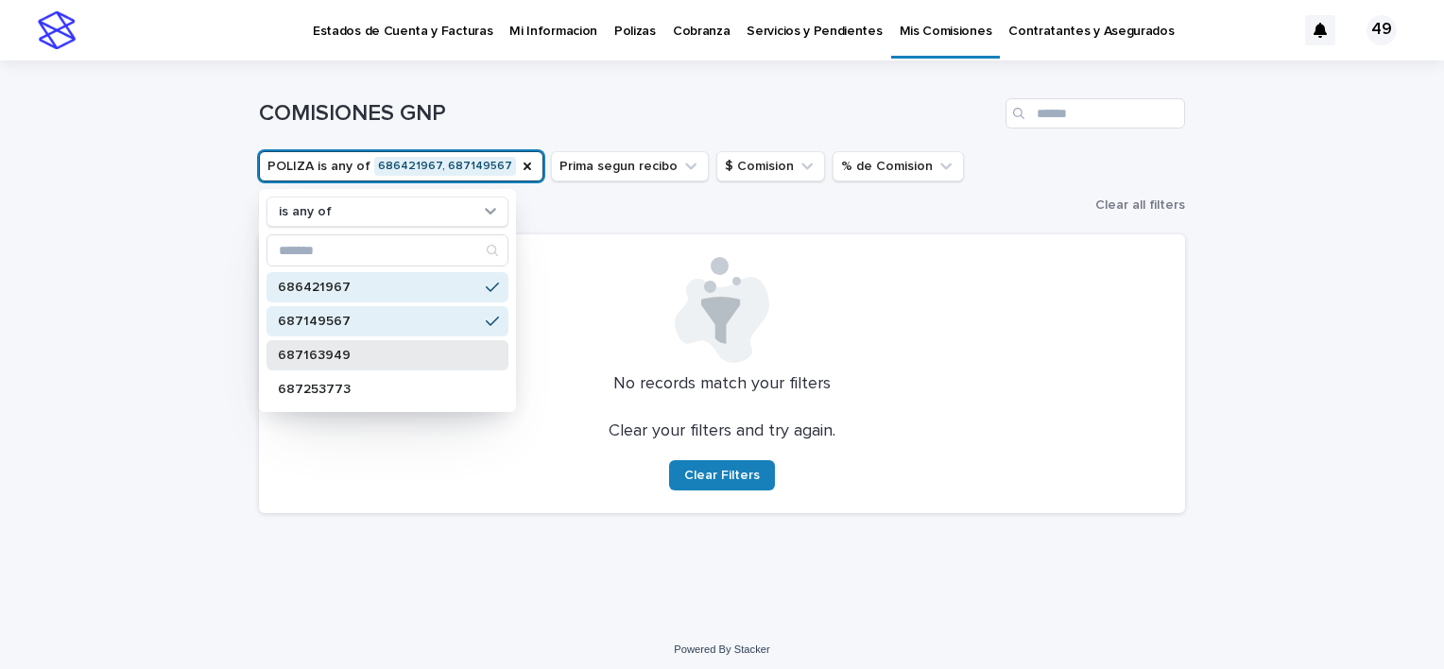
click at [358, 353] on p "687163949" at bounding box center [378, 355] width 200 height 13
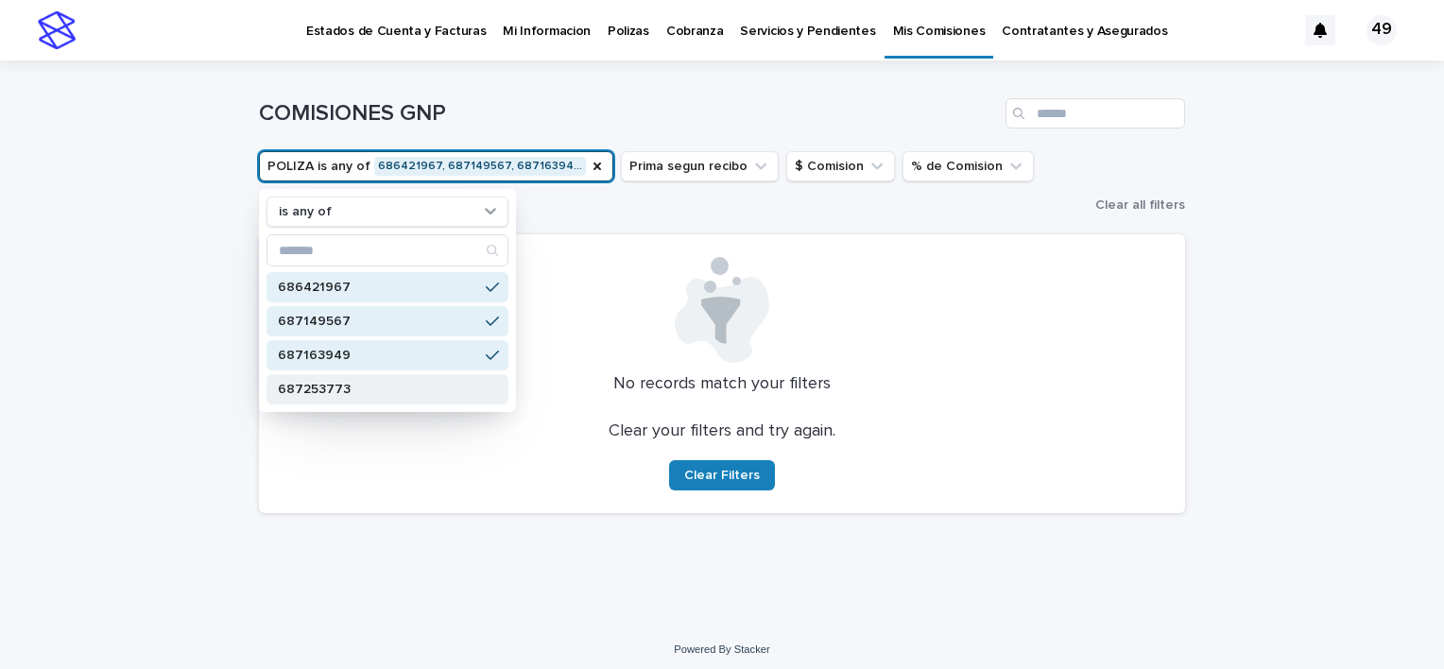
click at [358, 379] on div "687253773" at bounding box center [387, 389] width 242 height 30
click at [726, 470] on span "Clear Filters" at bounding box center [722, 475] width 76 height 13
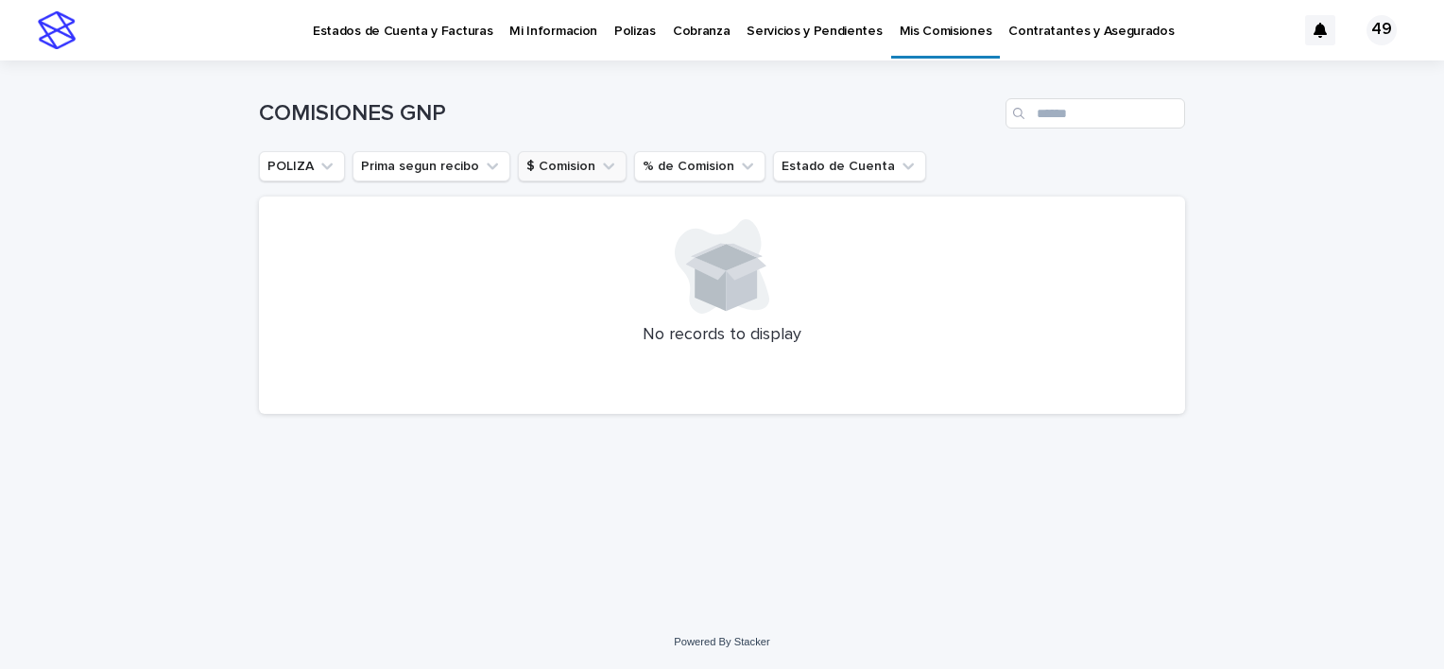
click at [572, 157] on button "$ Comision" at bounding box center [572, 166] width 109 height 30
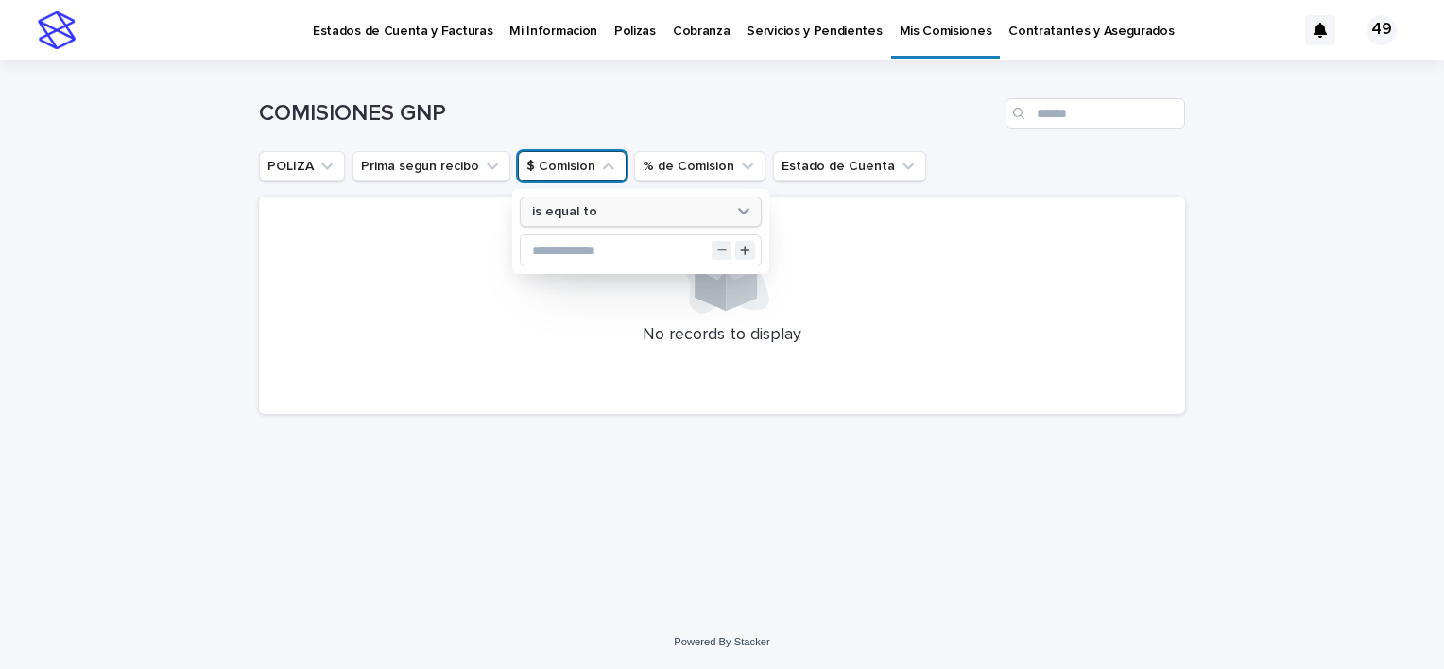
click at [554, 219] on div "is equal to" at bounding box center [628, 212] width 209 height 20
click at [423, 188] on div "COMISIONES GNP POLIZA Prima segun recibo $ Comision is equal to % de Comision E…" at bounding box center [722, 244] width 926 height 368
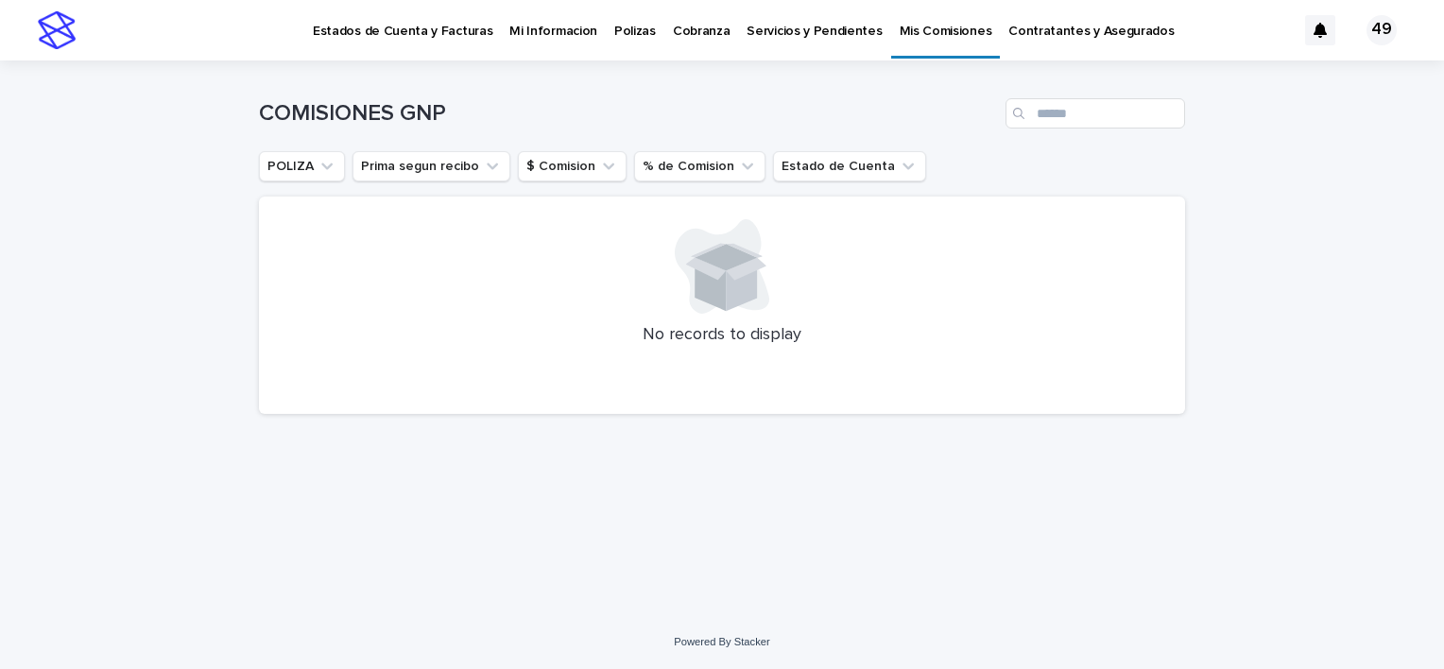
drag, startPoint x: 423, startPoint y: 188, endPoint x: 411, endPoint y: 190, distance: 12.4
click at [411, 190] on div "COMISIONES GNP POLIZA Prima segun recibo $ Comision % de Comision Estado de Cue…" at bounding box center [722, 244] width 926 height 368
click at [614, 28] on p "Polizas" at bounding box center [635, 20] width 42 height 40
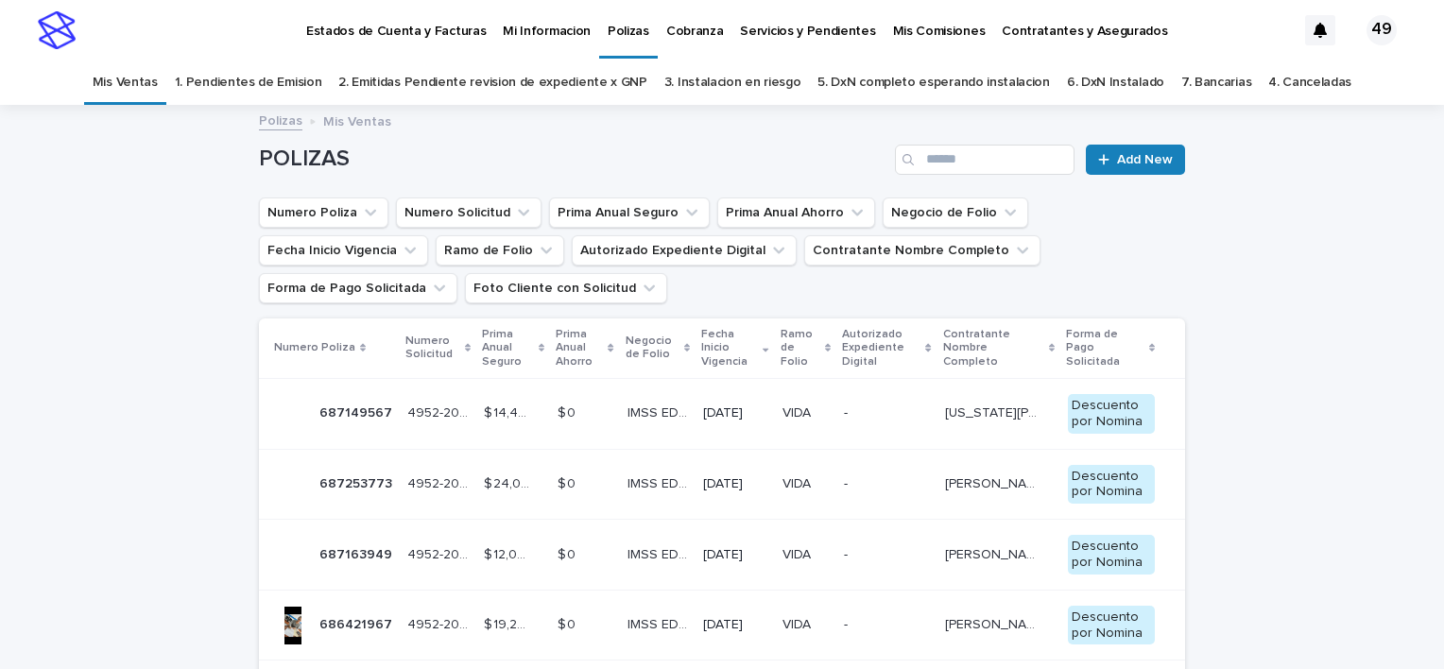
click at [730, 85] on link "3. Instalacion en riesgo" at bounding box center [732, 82] width 137 height 44
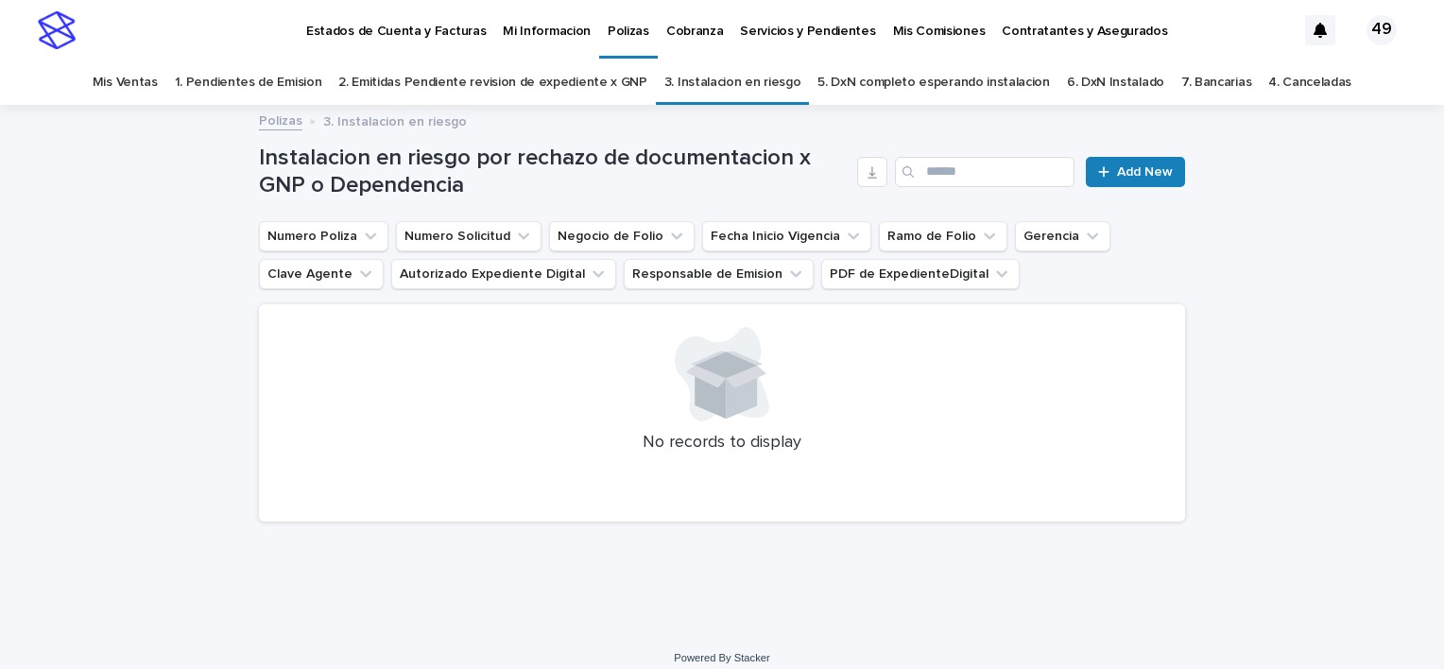
click at [869, 79] on link "5. DxN completo esperando instalacion" at bounding box center [933, 82] width 232 height 44
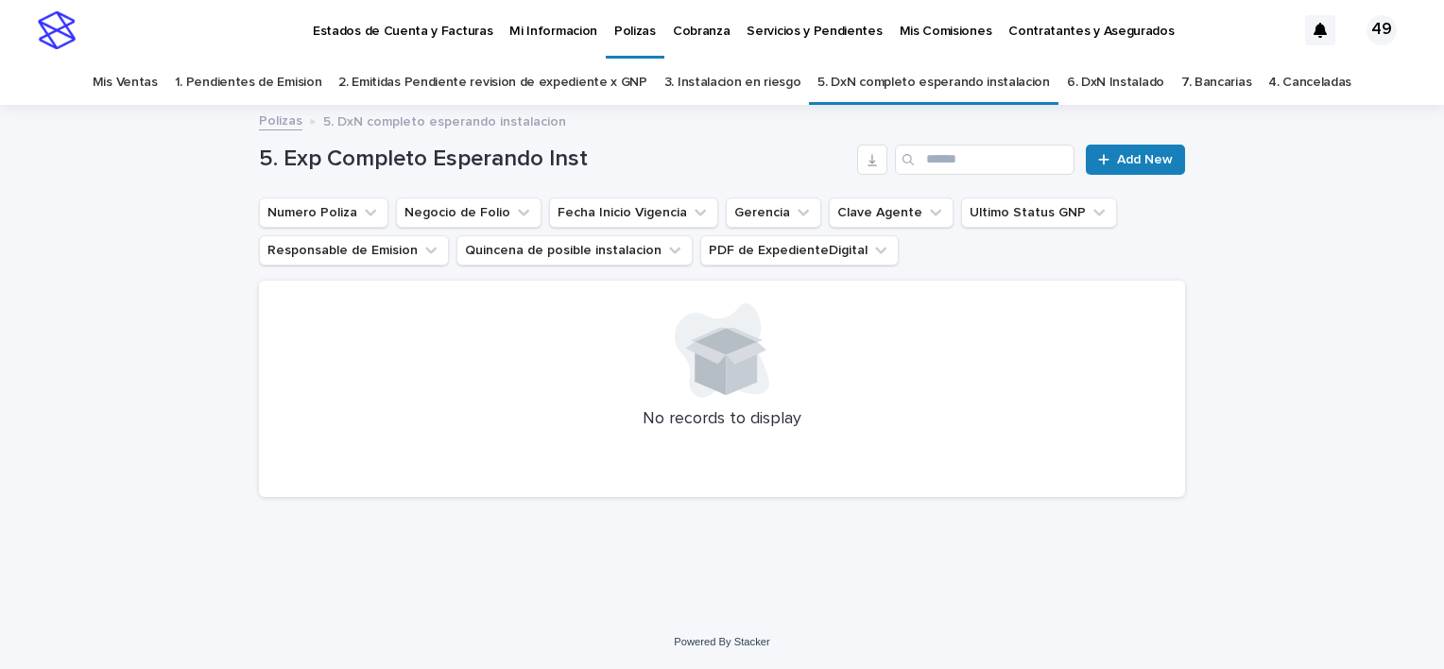
click at [1067, 79] on link "6. DxN Instalado" at bounding box center [1115, 82] width 97 height 44
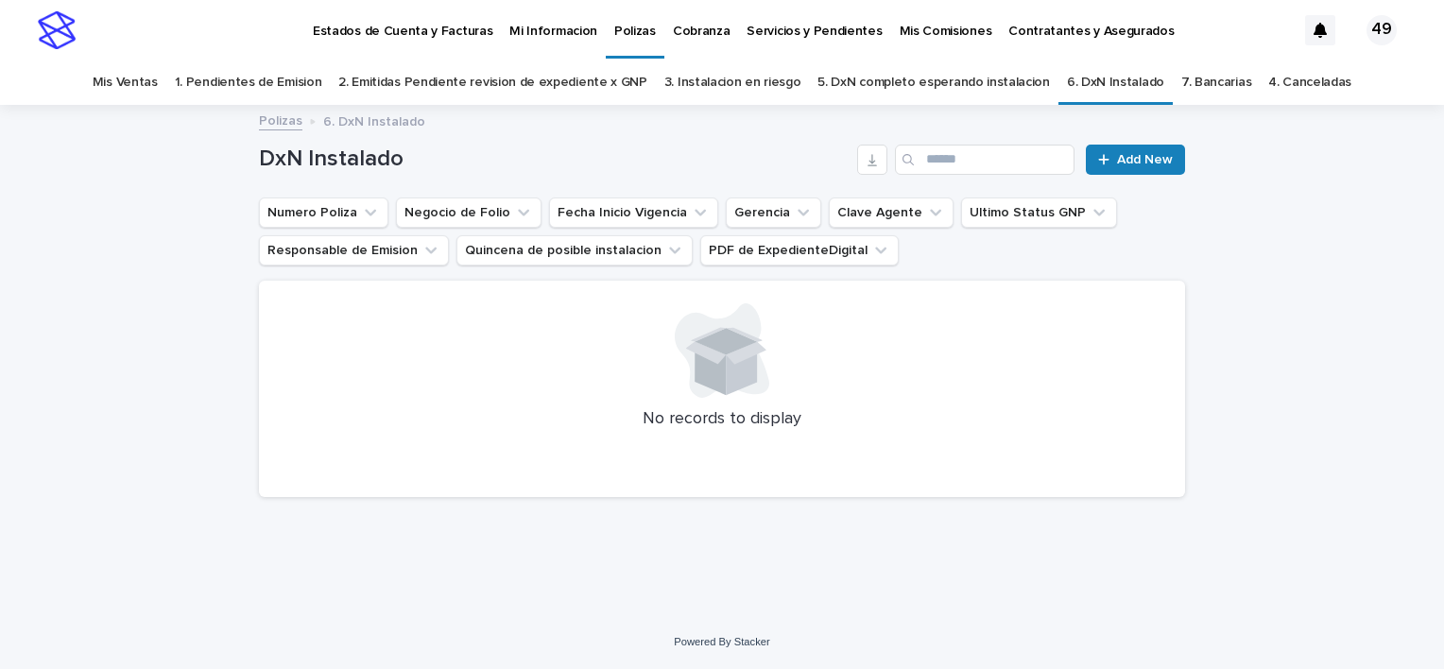
click at [1181, 83] on link "7. Bancarias" at bounding box center [1216, 82] width 70 height 44
click at [1289, 76] on link "4. Canceladas" at bounding box center [1309, 82] width 83 height 44
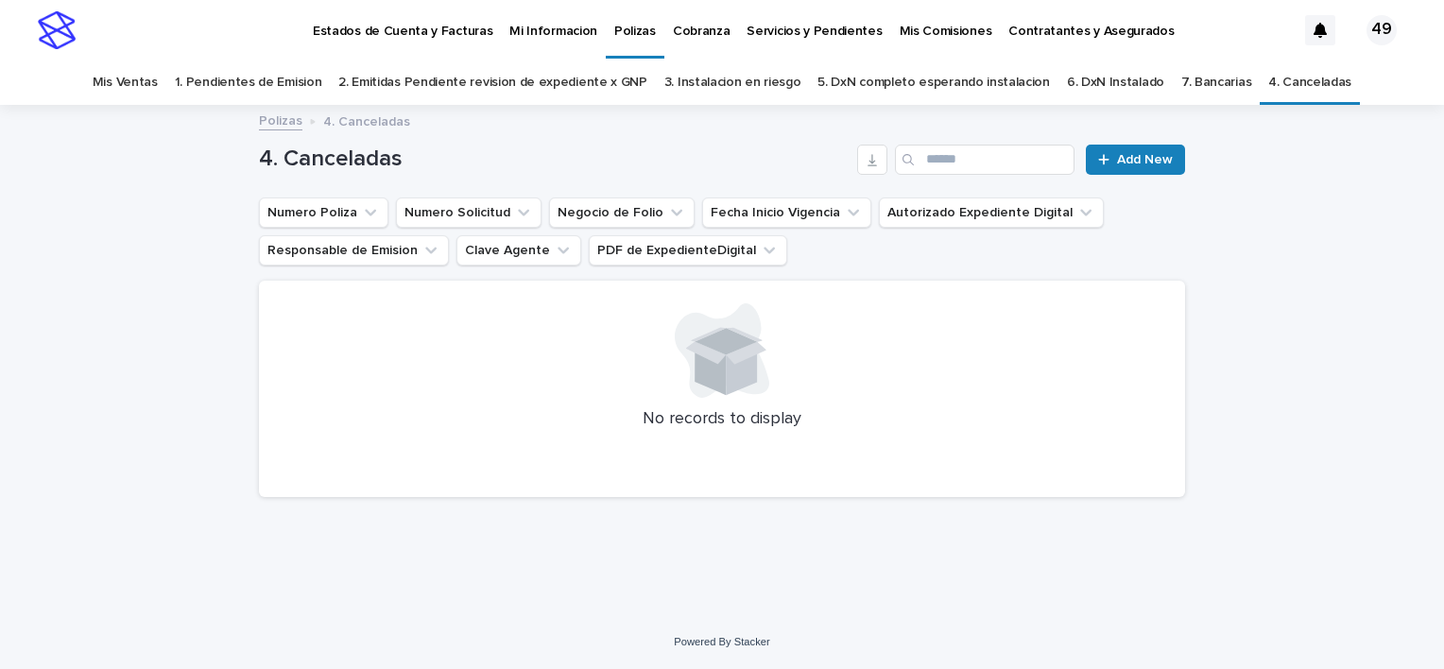
click at [1068, 80] on link "6. DxN Instalado" at bounding box center [1115, 82] width 97 height 44
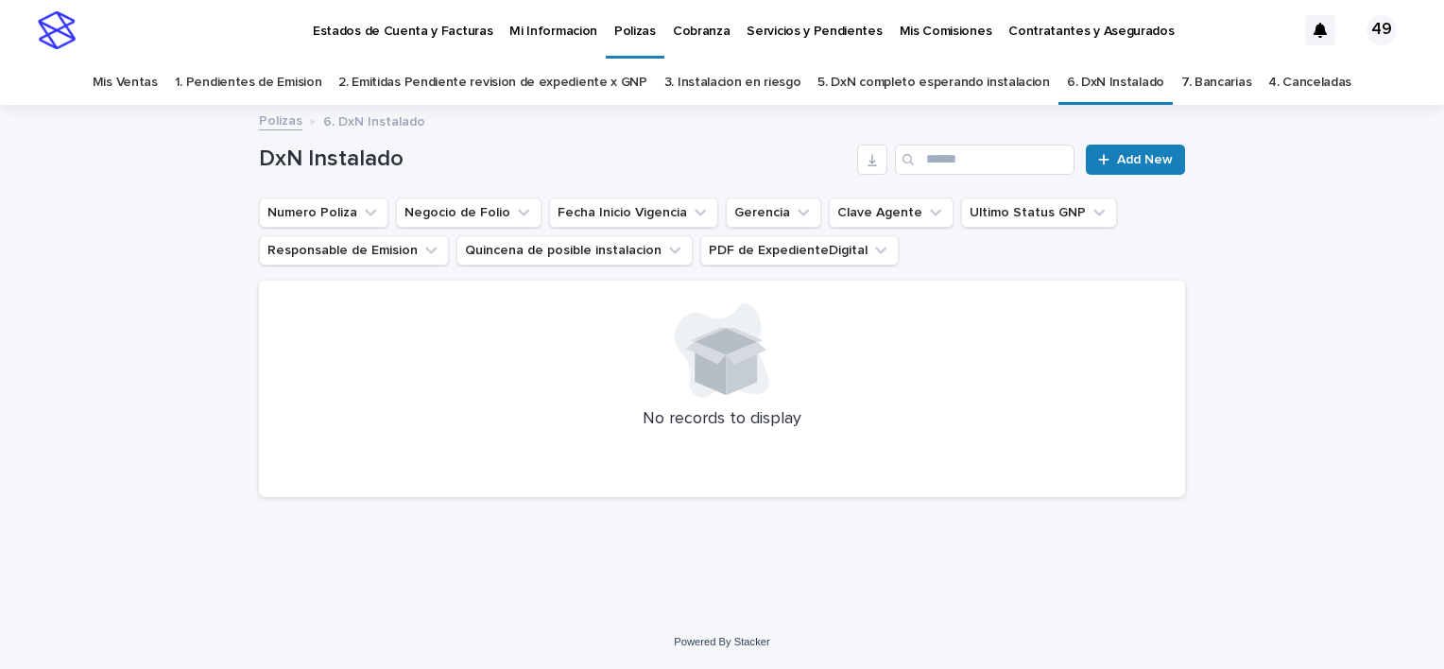
click at [290, 86] on link "1. Pendientes de Emision" at bounding box center [248, 82] width 147 height 44
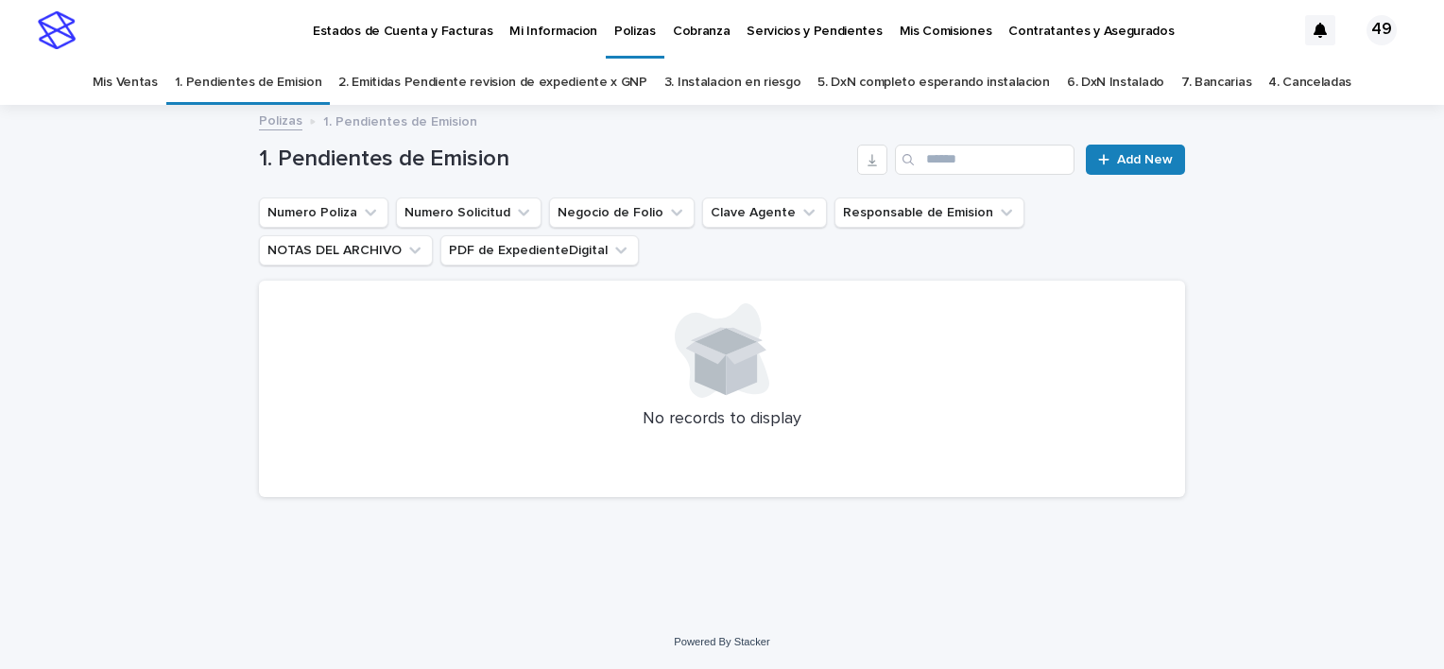
click at [158, 79] on link "Mis Ventas" at bounding box center [125, 82] width 65 height 44
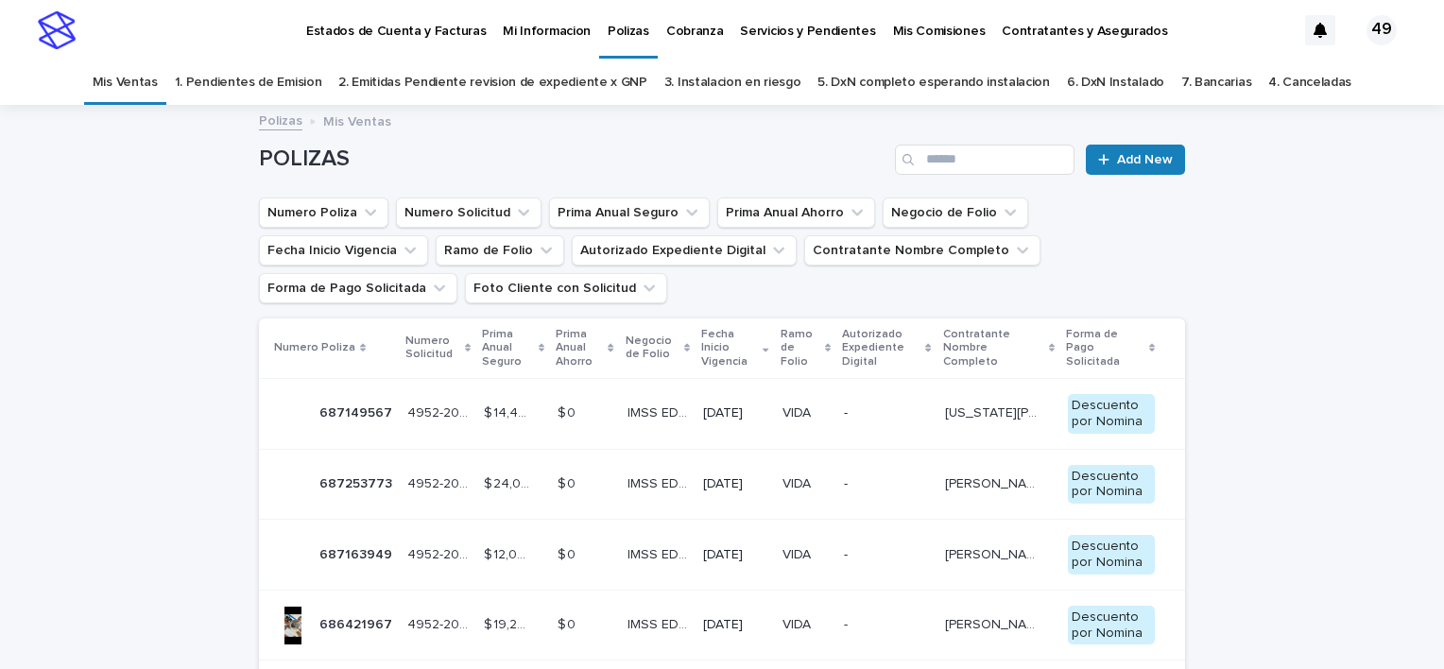
click at [898, 26] on p "Mis Comisiones" at bounding box center [939, 20] width 93 height 40
